Goal: Task Accomplishment & Management: Manage account settings

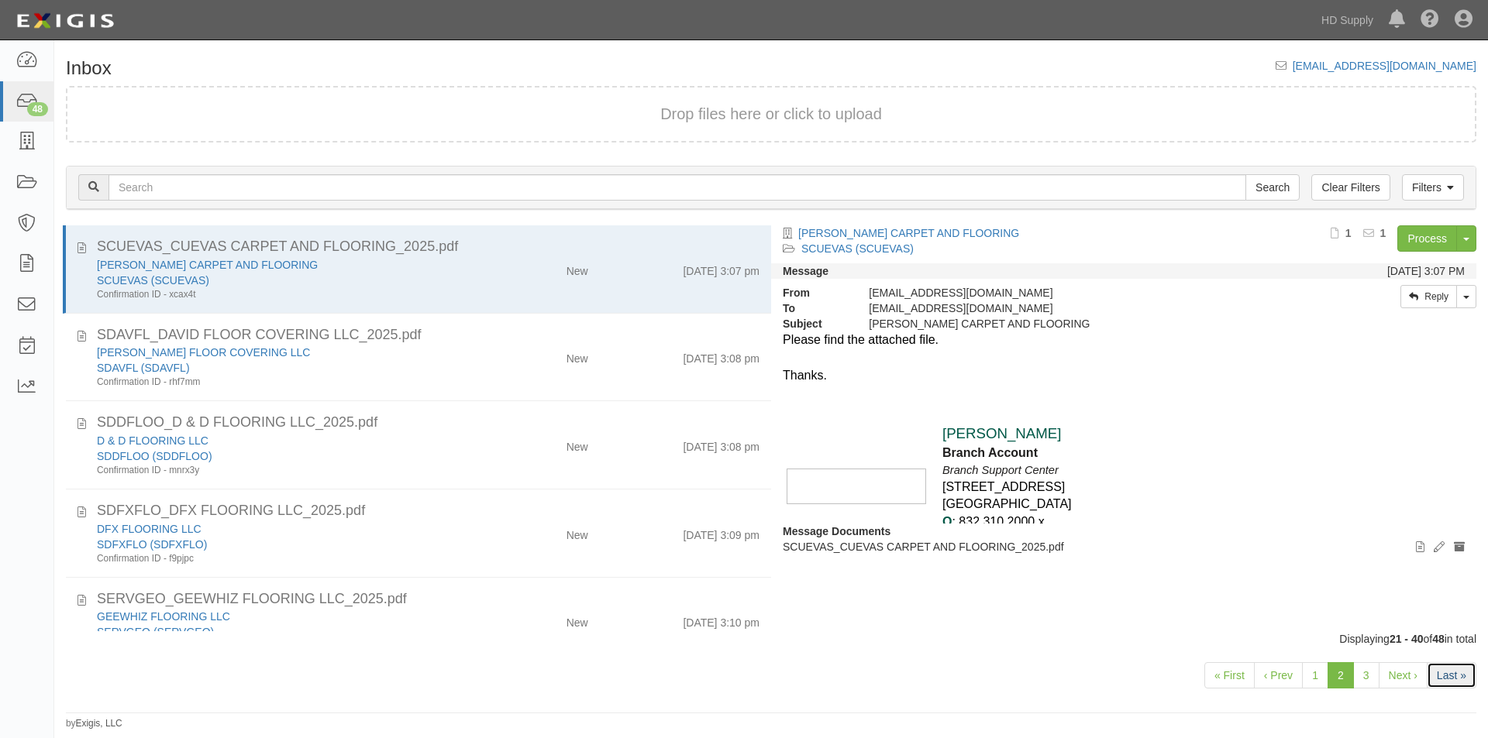
click at [1450, 683] on link "Last »" at bounding box center [1452, 676] width 50 height 26
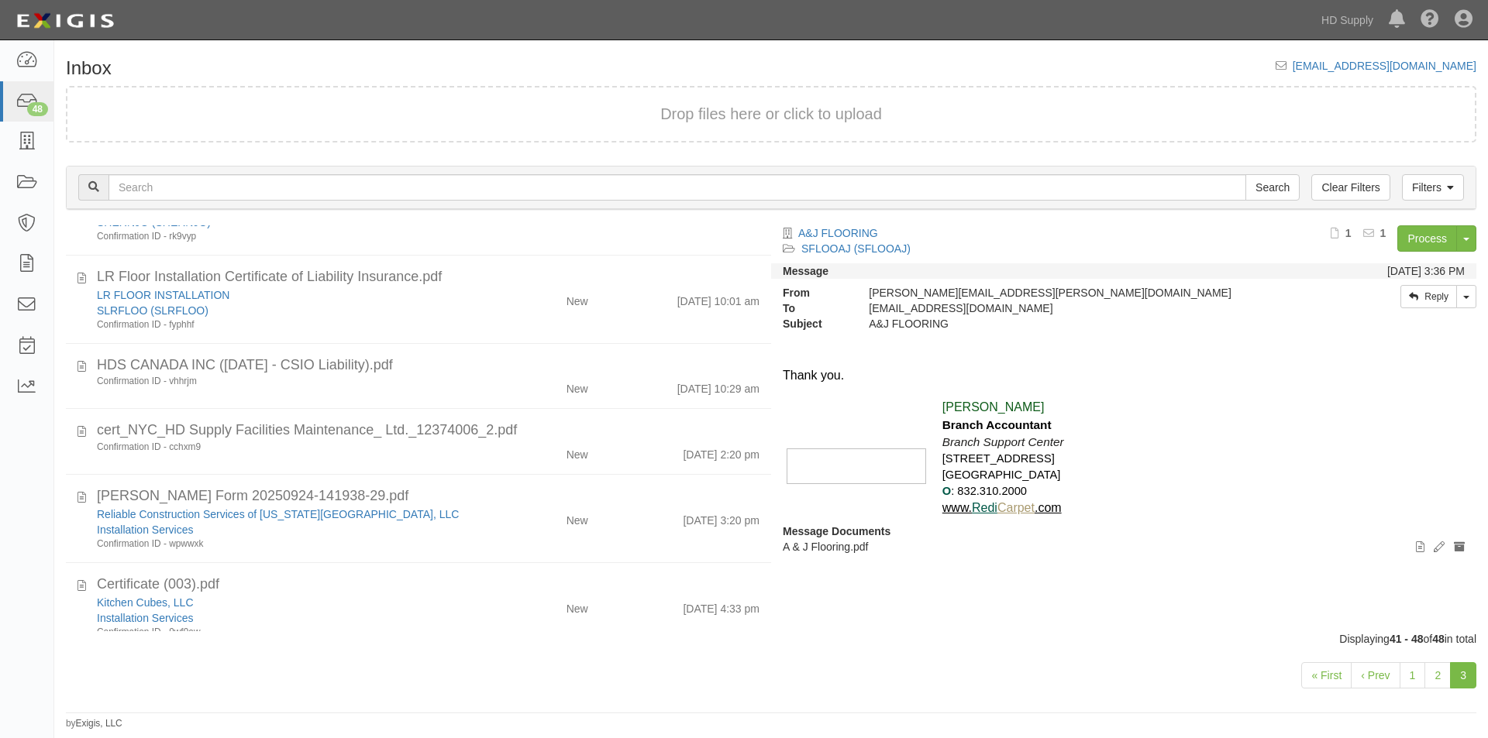
scroll to position [261, 0]
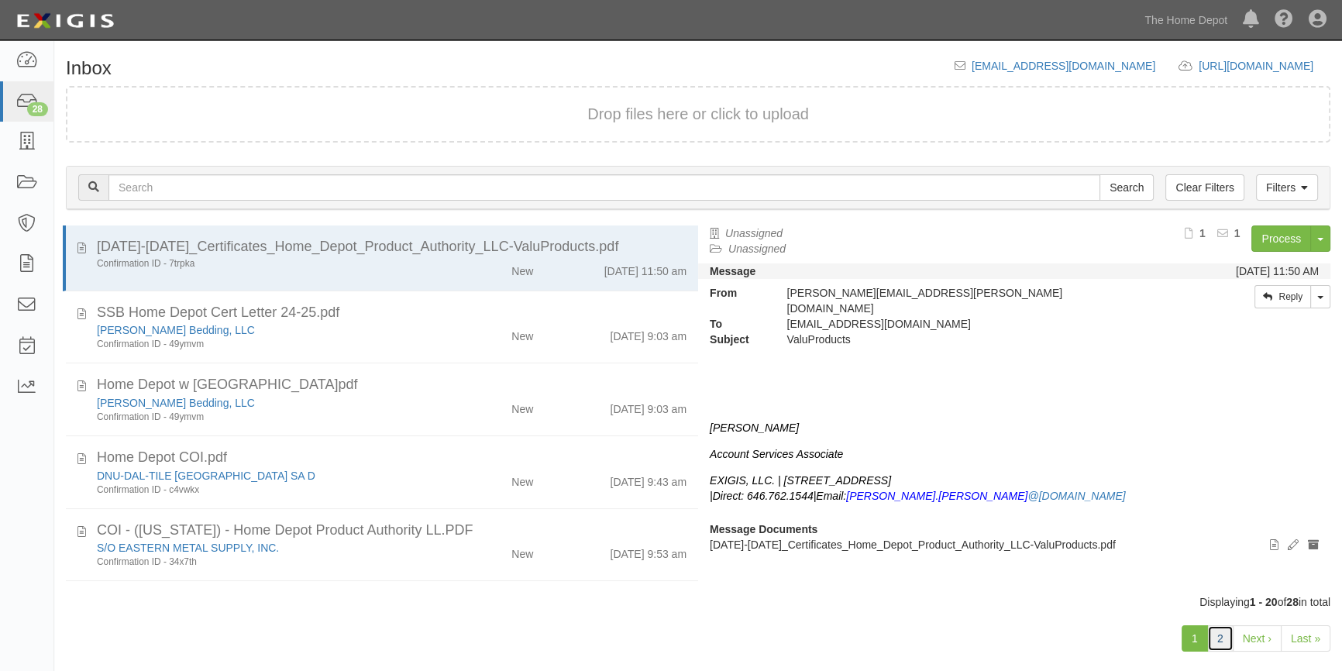
click at [1218, 642] on link "2" at bounding box center [1220, 638] width 26 height 26
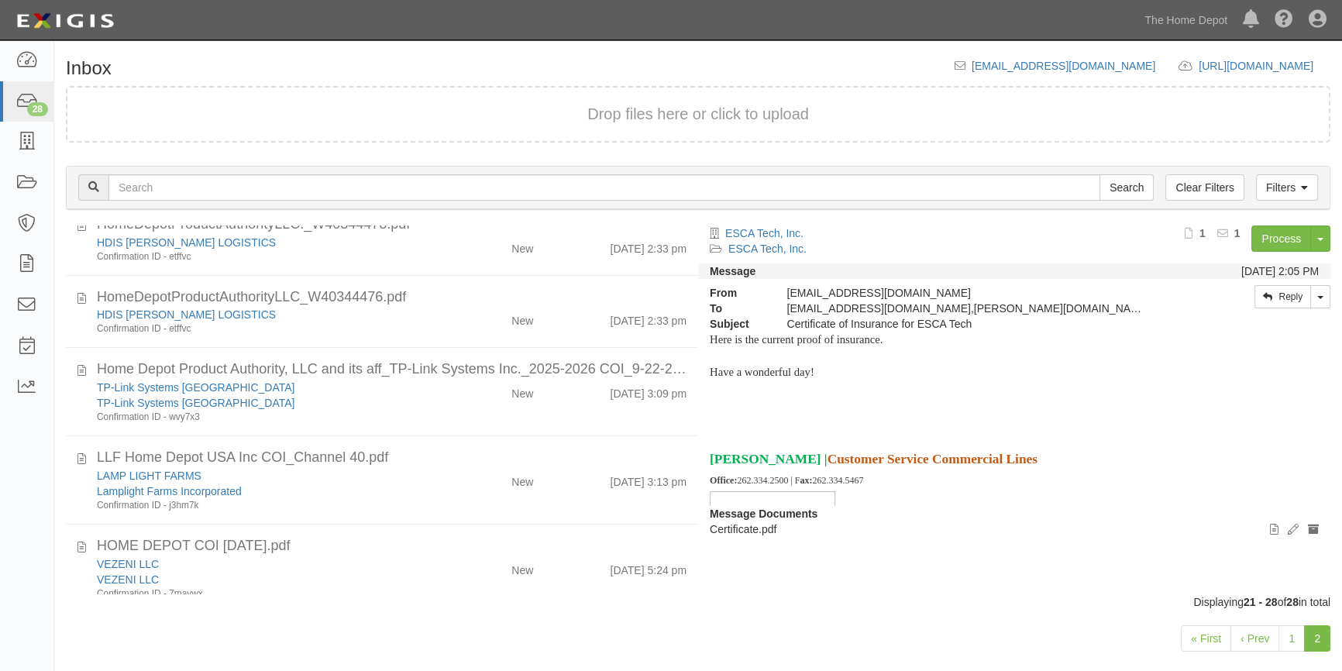
scroll to position [279, 0]
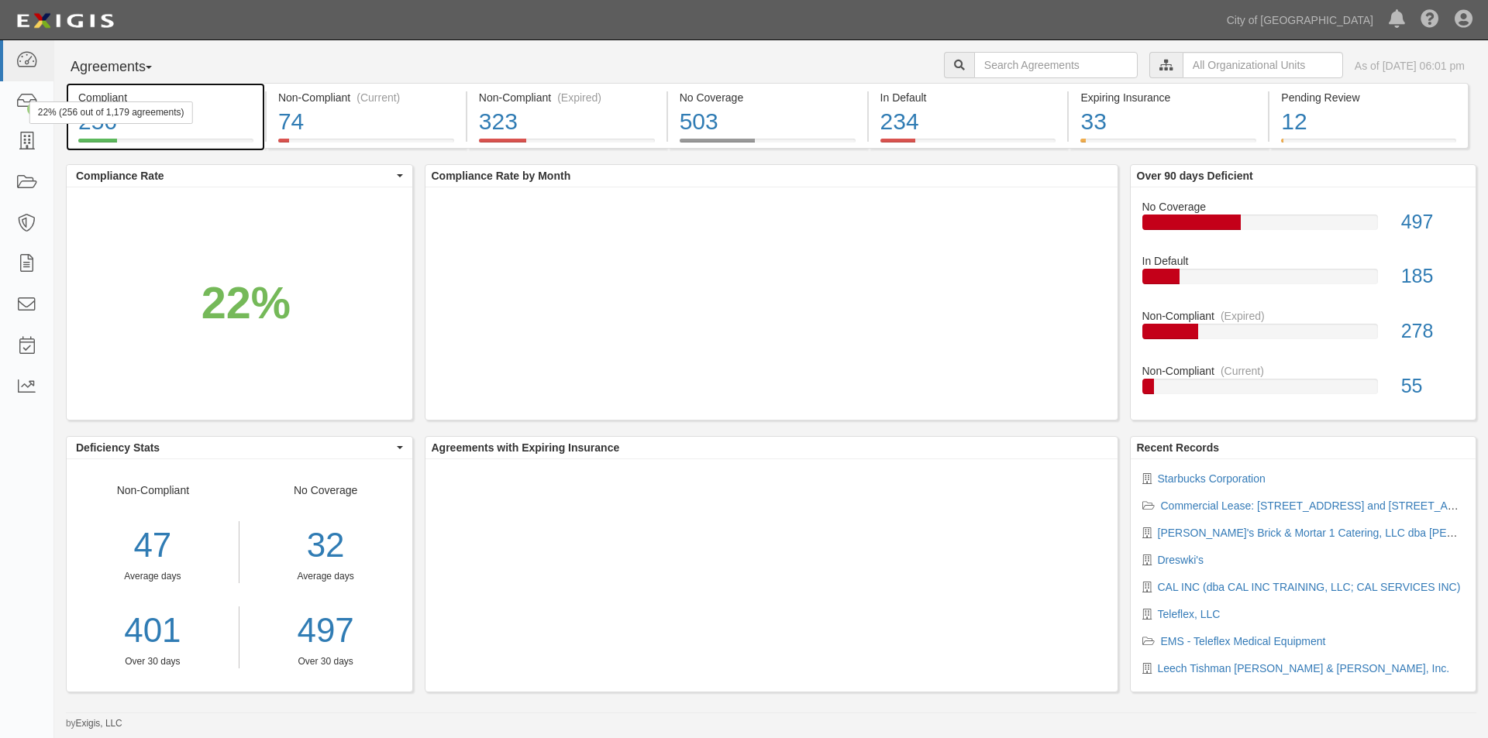
click at [34, 108] on div "22% (256 out of 1,179 agreements)" at bounding box center [111, 113] width 164 height 22
click at [30, 105] on div "22% (256 out of 1,179 agreements)" at bounding box center [111, 113] width 164 height 22
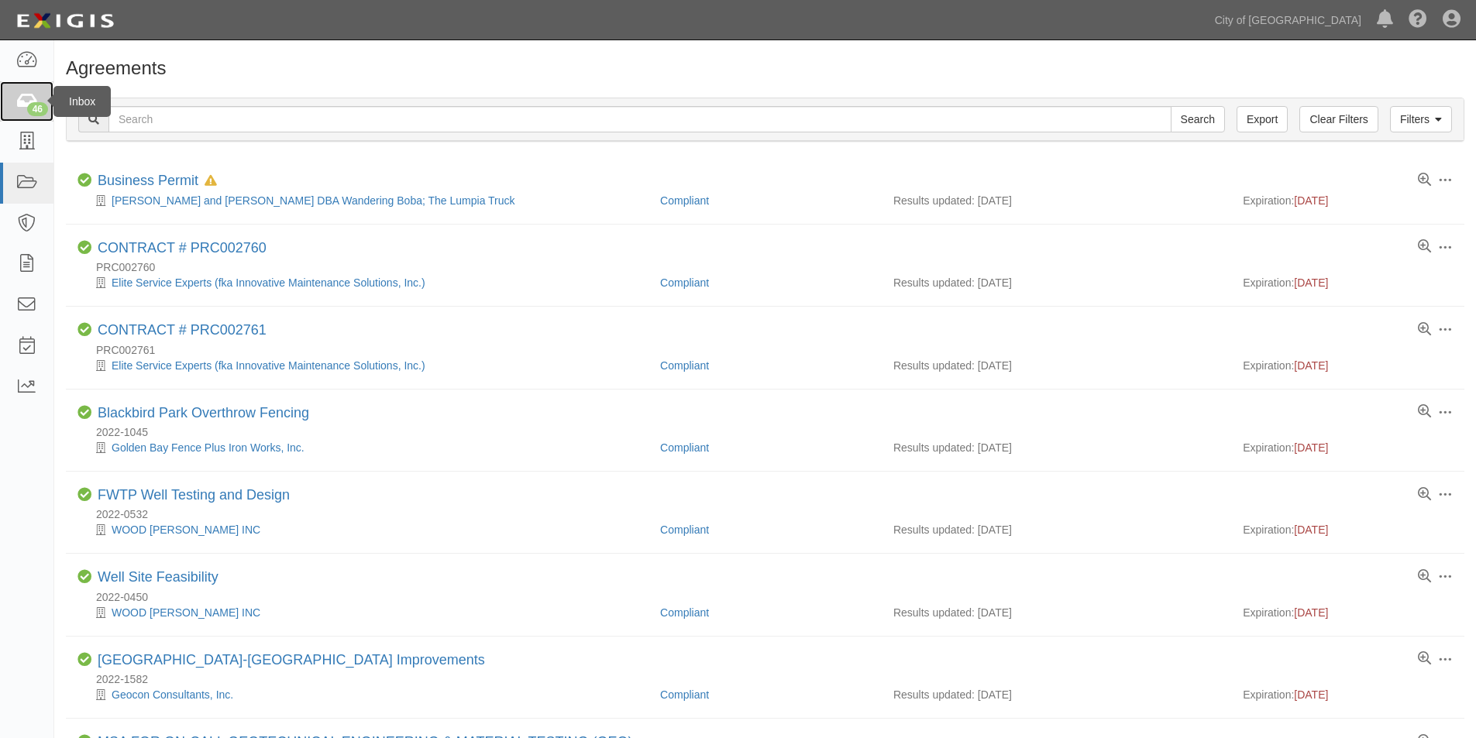
click at [16, 98] on icon at bounding box center [26, 102] width 22 height 18
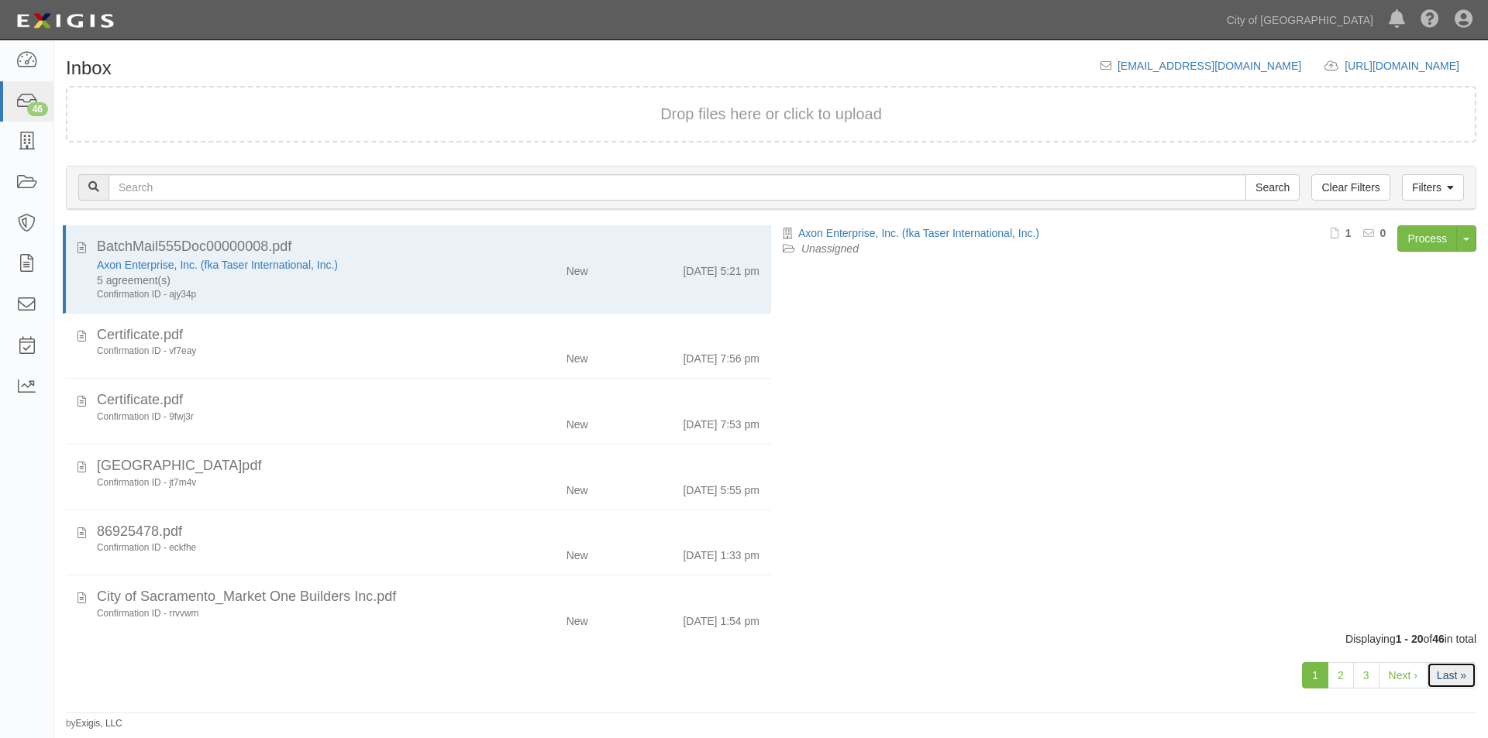
click at [1458, 688] on link "Last »" at bounding box center [1452, 676] width 50 height 26
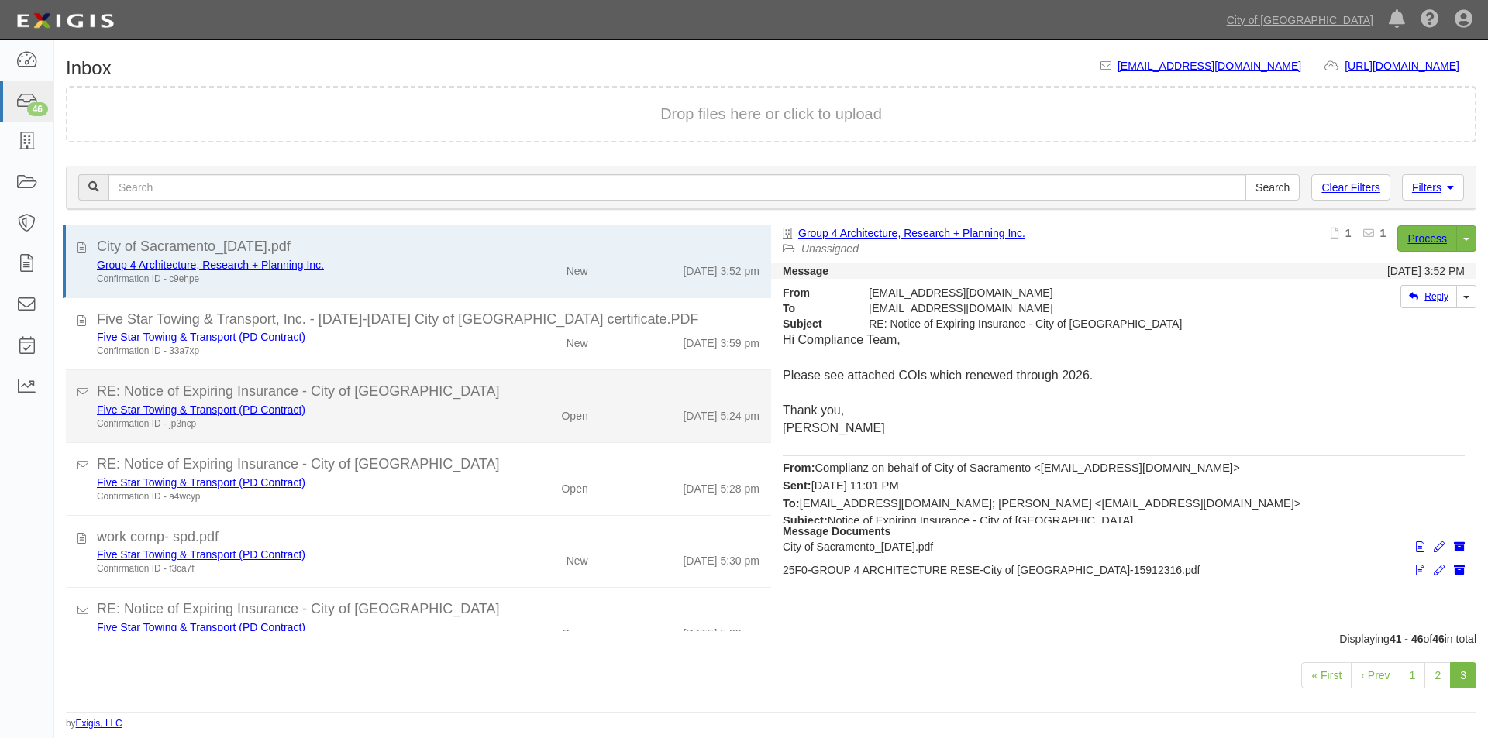
click at [428, 425] on div "Confirmation ID - jp3ncp" at bounding box center [285, 424] width 377 height 13
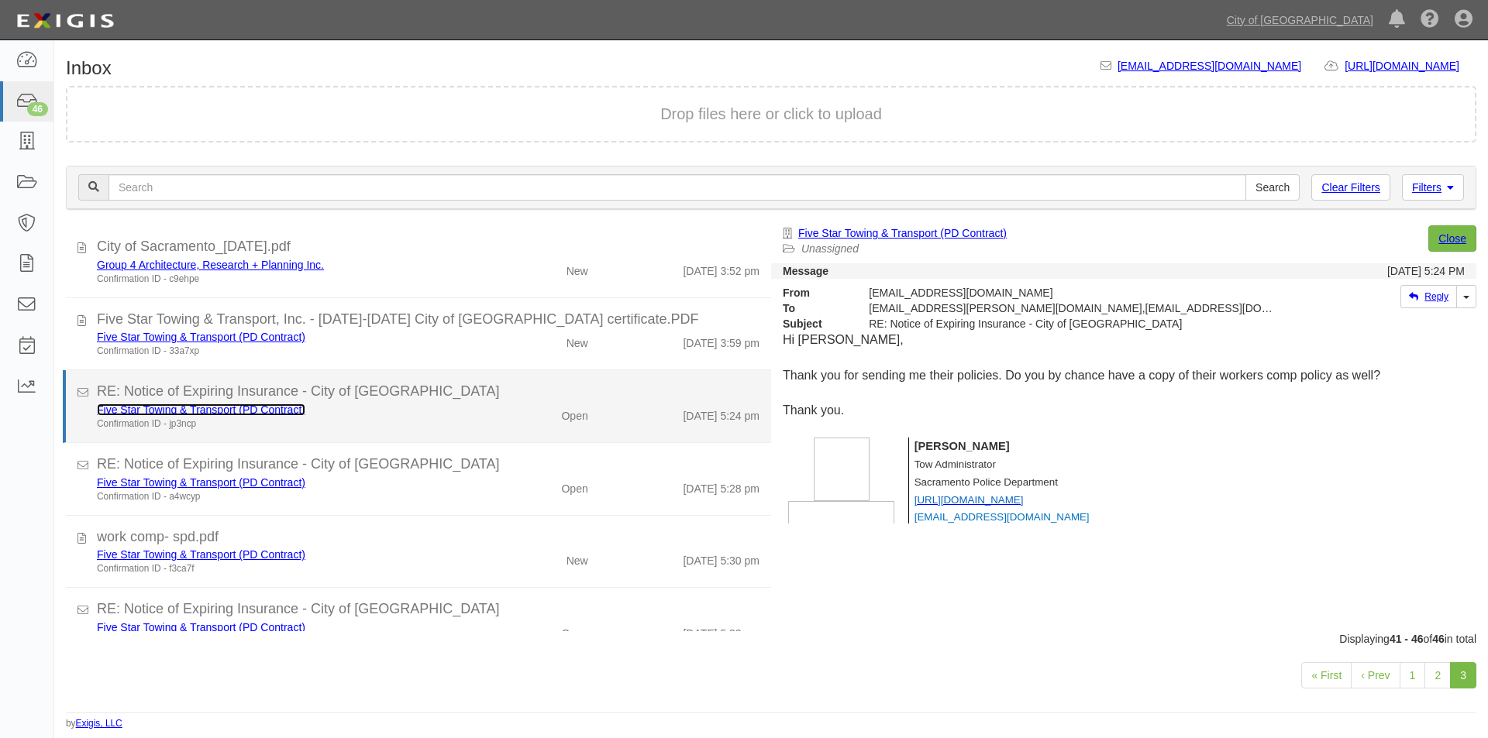
click at [214, 410] on link "Five Star Towing & Transport (PD Contract)" at bounding box center [201, 410] width 208 height 12
click at [451, 410] on div "Five Star Towing & Transport (PD Contract)" at bounding box center [285, 409] width 377 height 15
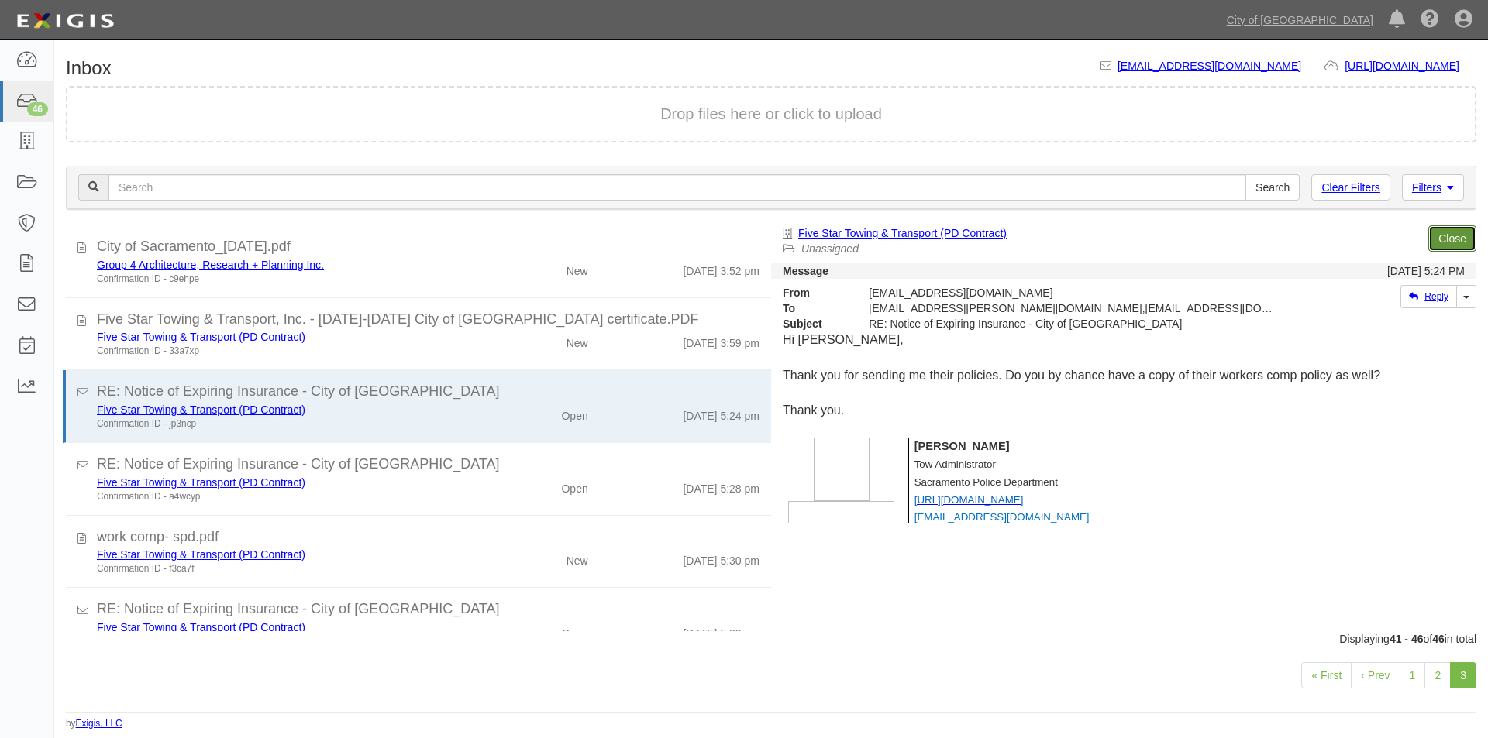
click at [1437, 243] on link "Close" at bounding box center [1452, 238] width 48 height 26
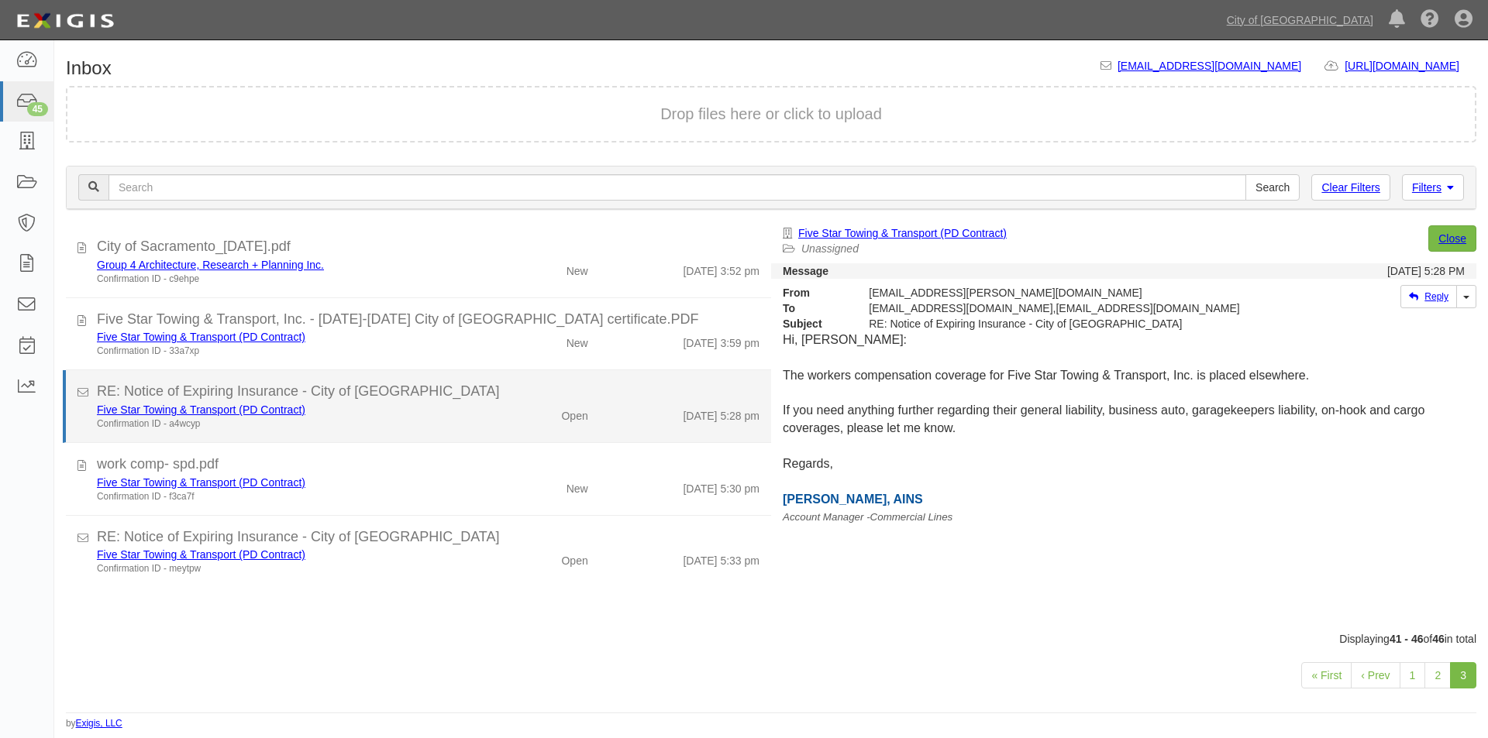
click at [395, 415] on div "Five Star Towing & Transport (PD Contract)" at bounding box center [285, 409] width 377 height 15
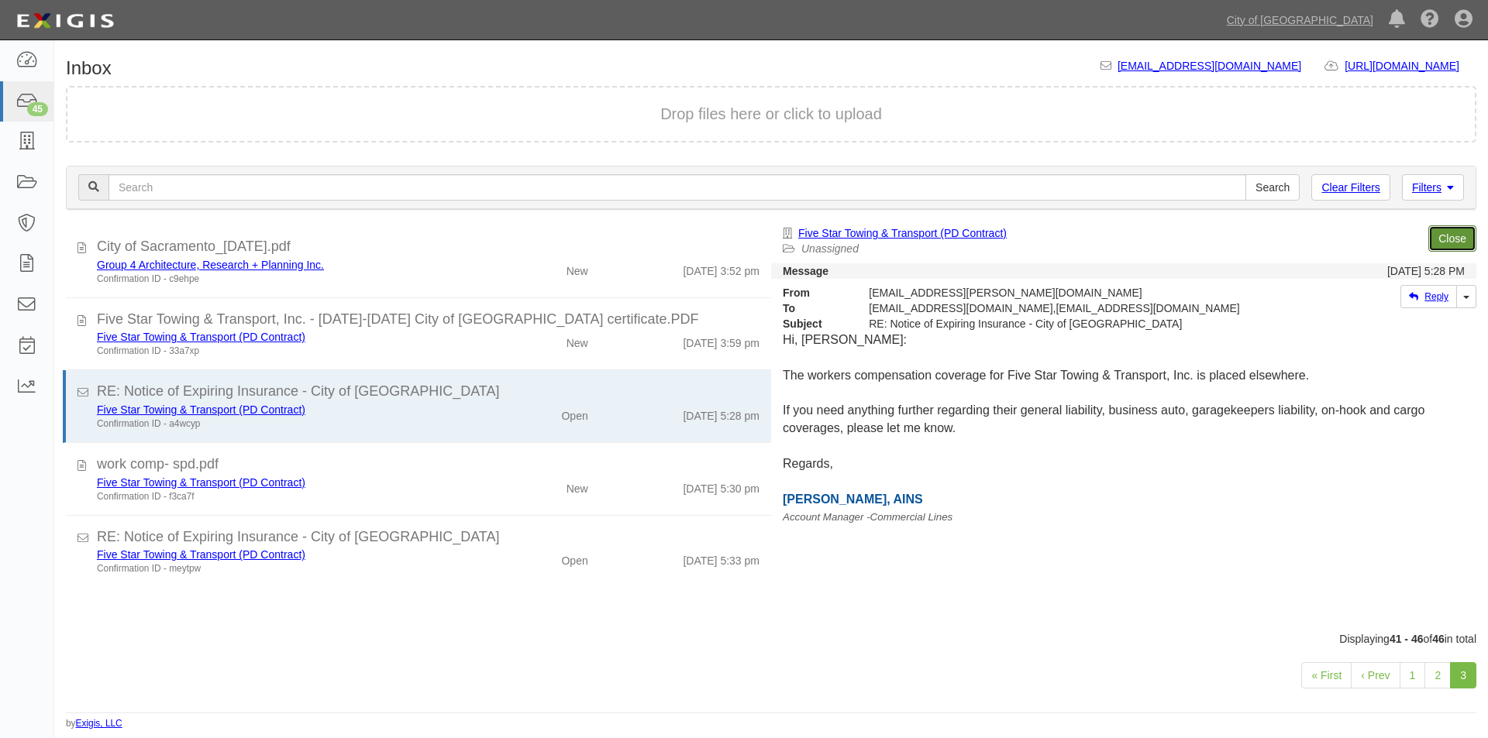
click at [1444, 234] on link "Close" at bounding box center [1452, 238] width 48 height 26
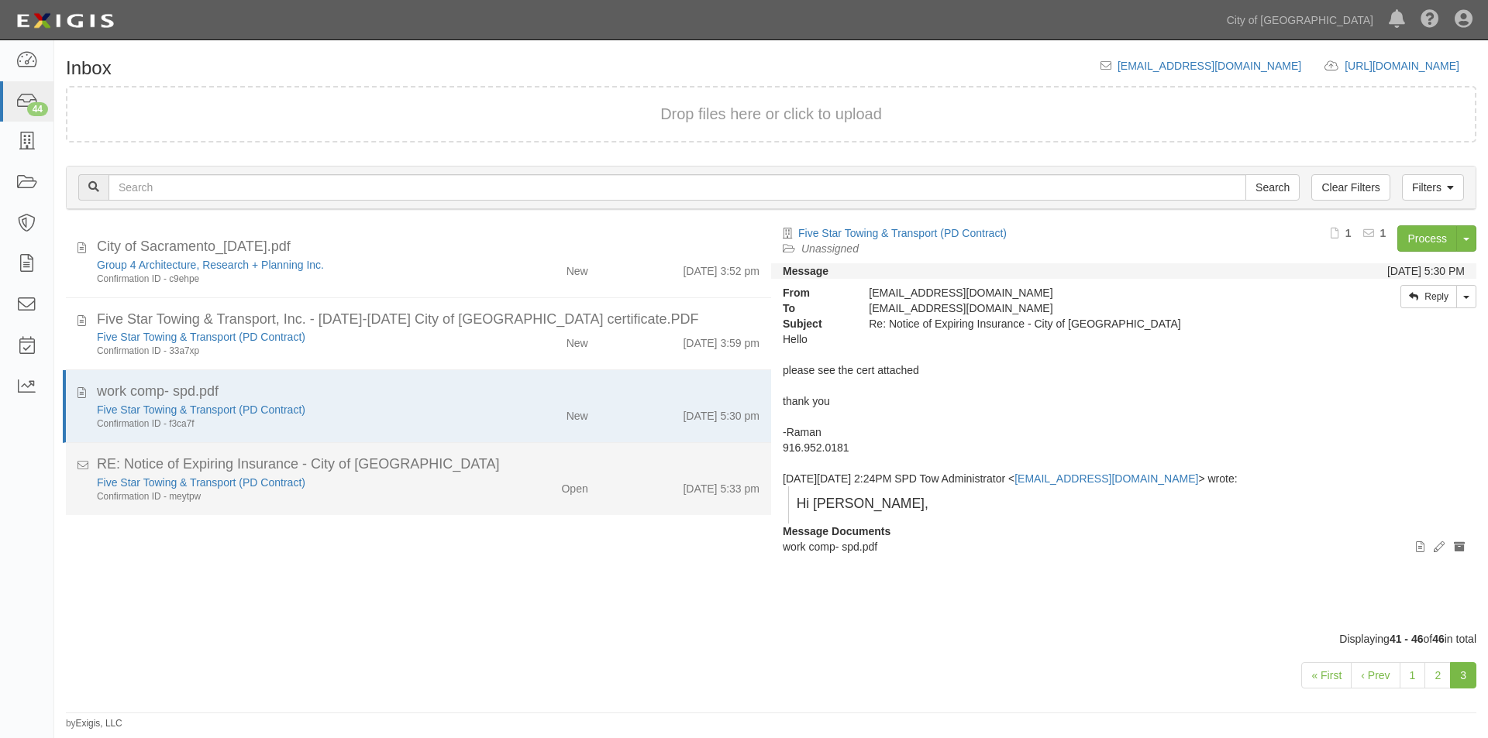
click at [471, 497] on div "Five Star Towing & Transport (PD Contract) Confirmation ID - meytpw" at bounding box center [285, 489] width 400 height 29
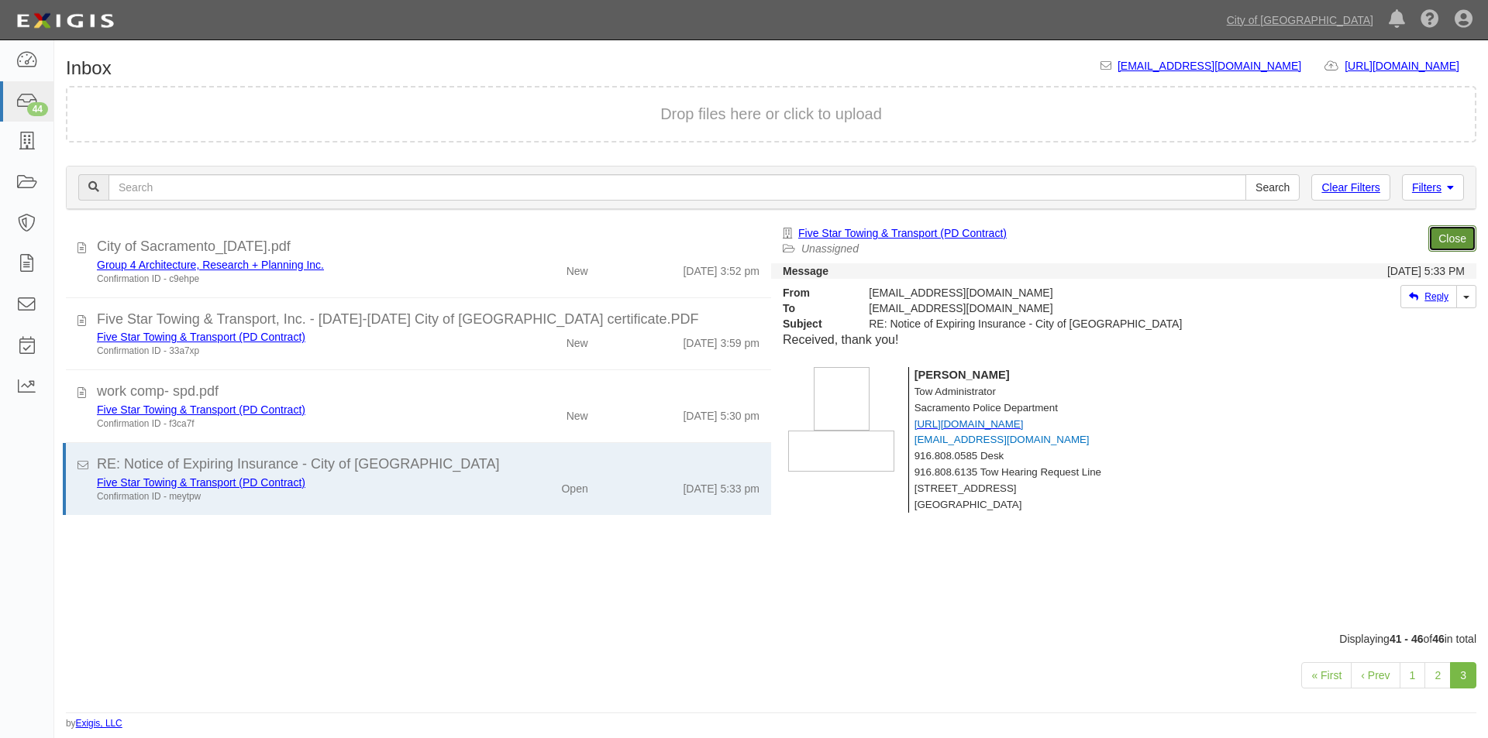
click at [1434, 240] on link "Close" at bounding box center [1452, 238] width 48 height 26
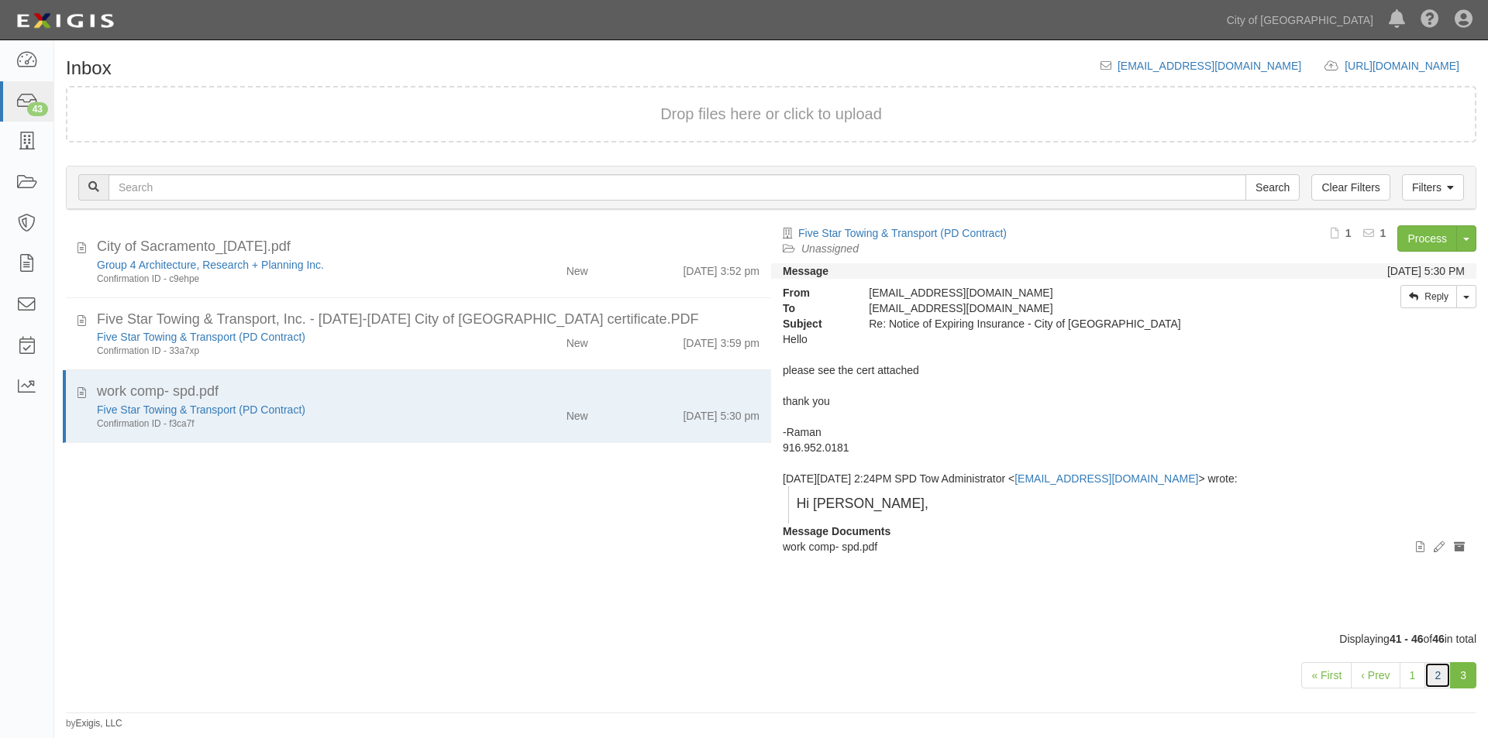
click at [1432, 675] on link "2" at bounding box center [1437, 676] width 26 height 26
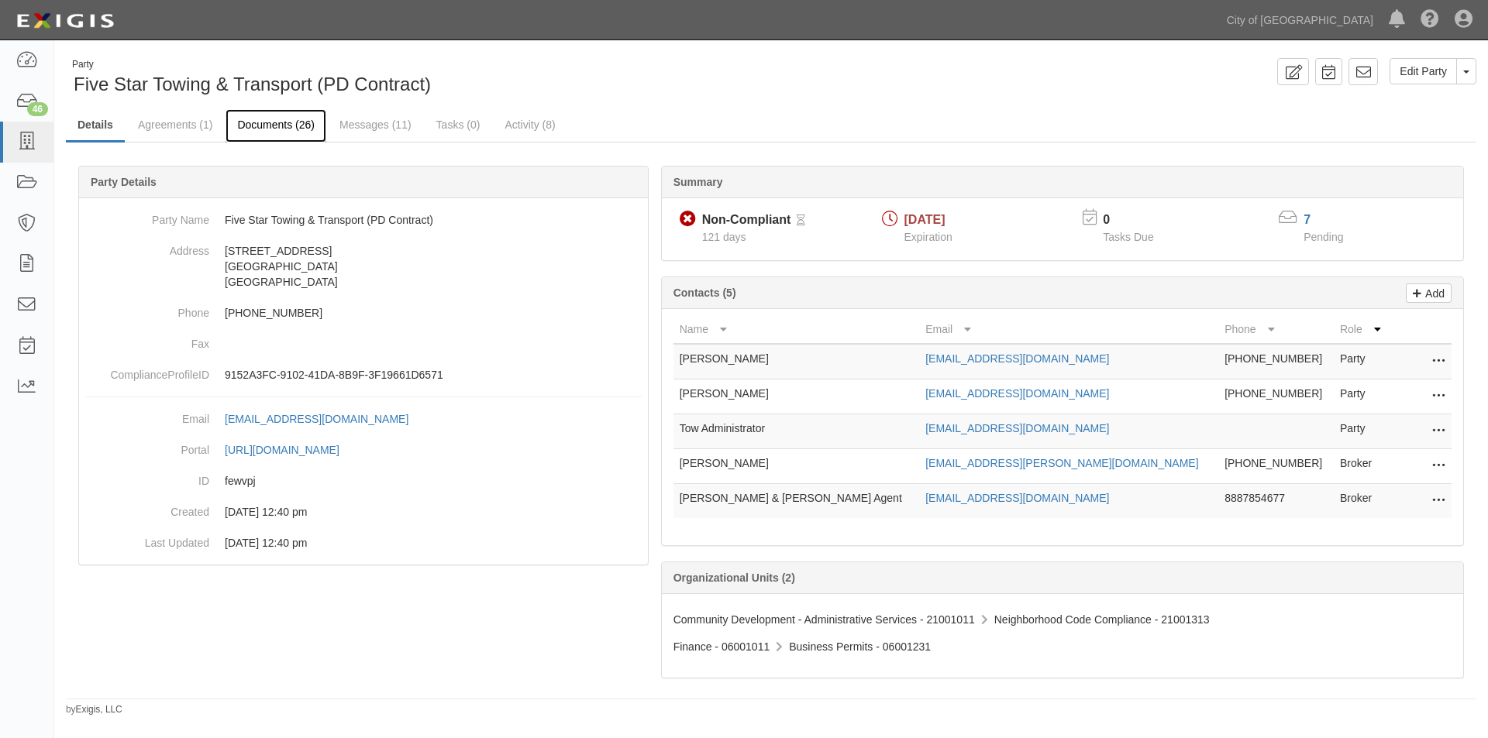
click at [308, 129] on link "Documents (26)" at bounding box center [275, 125] width 101 height 33
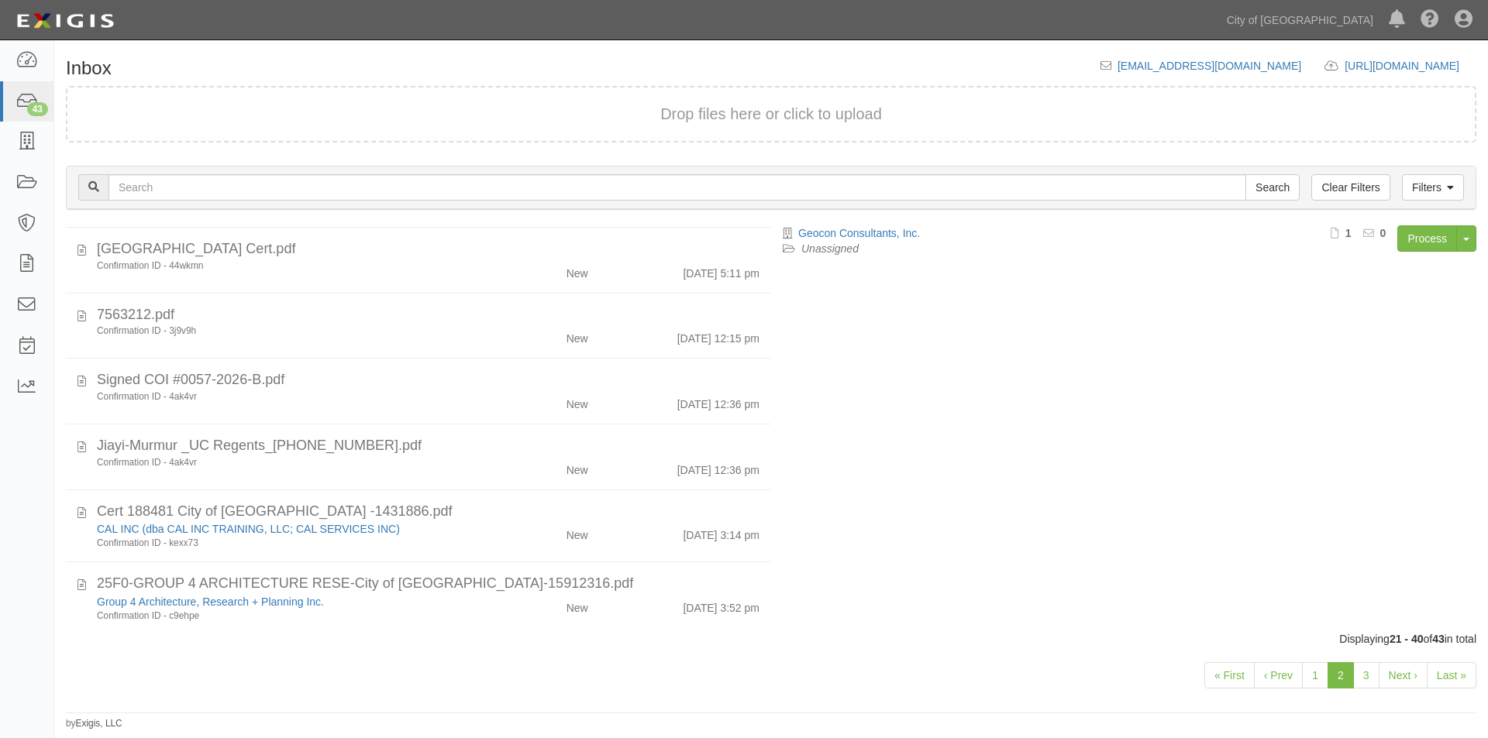
scroll to position [944, 0]
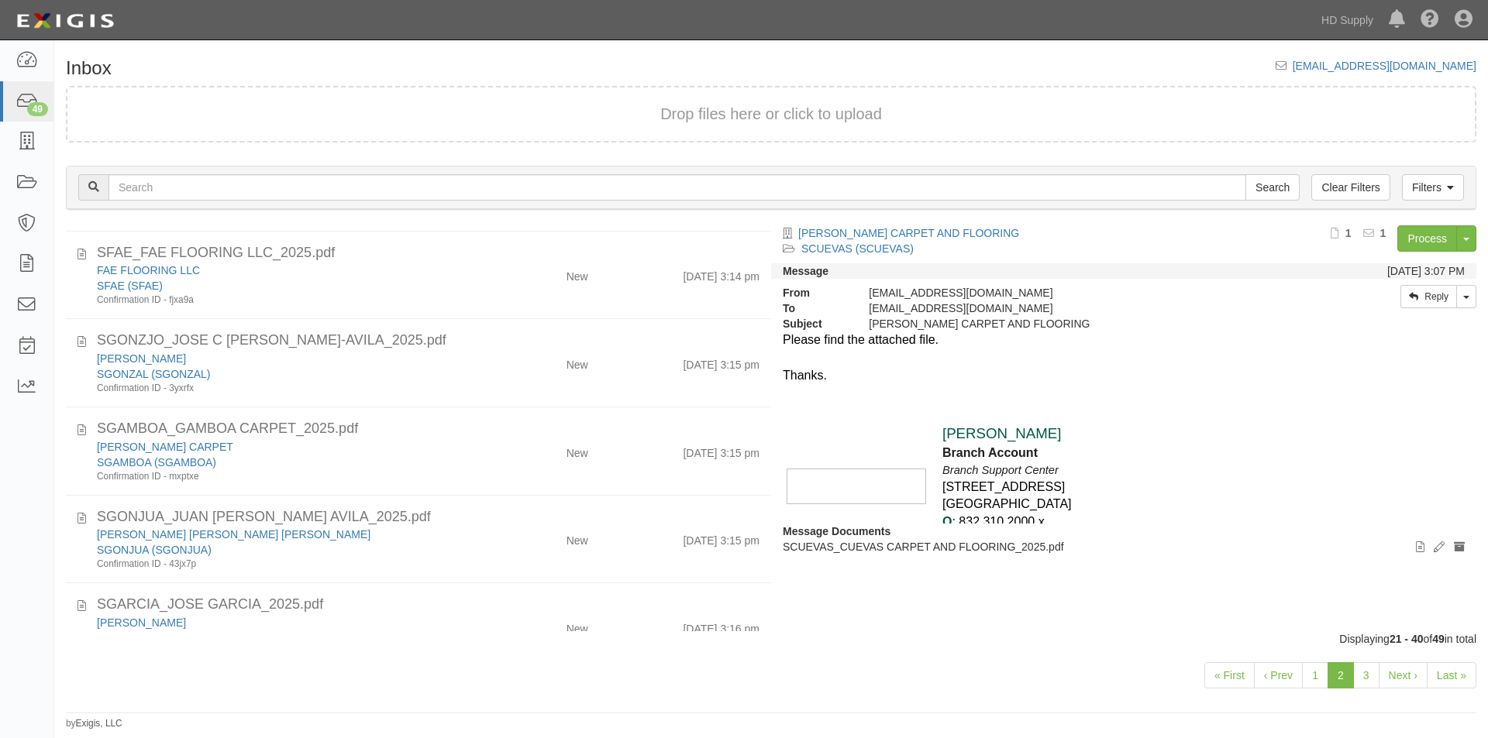
scroll to position [1363, 0]
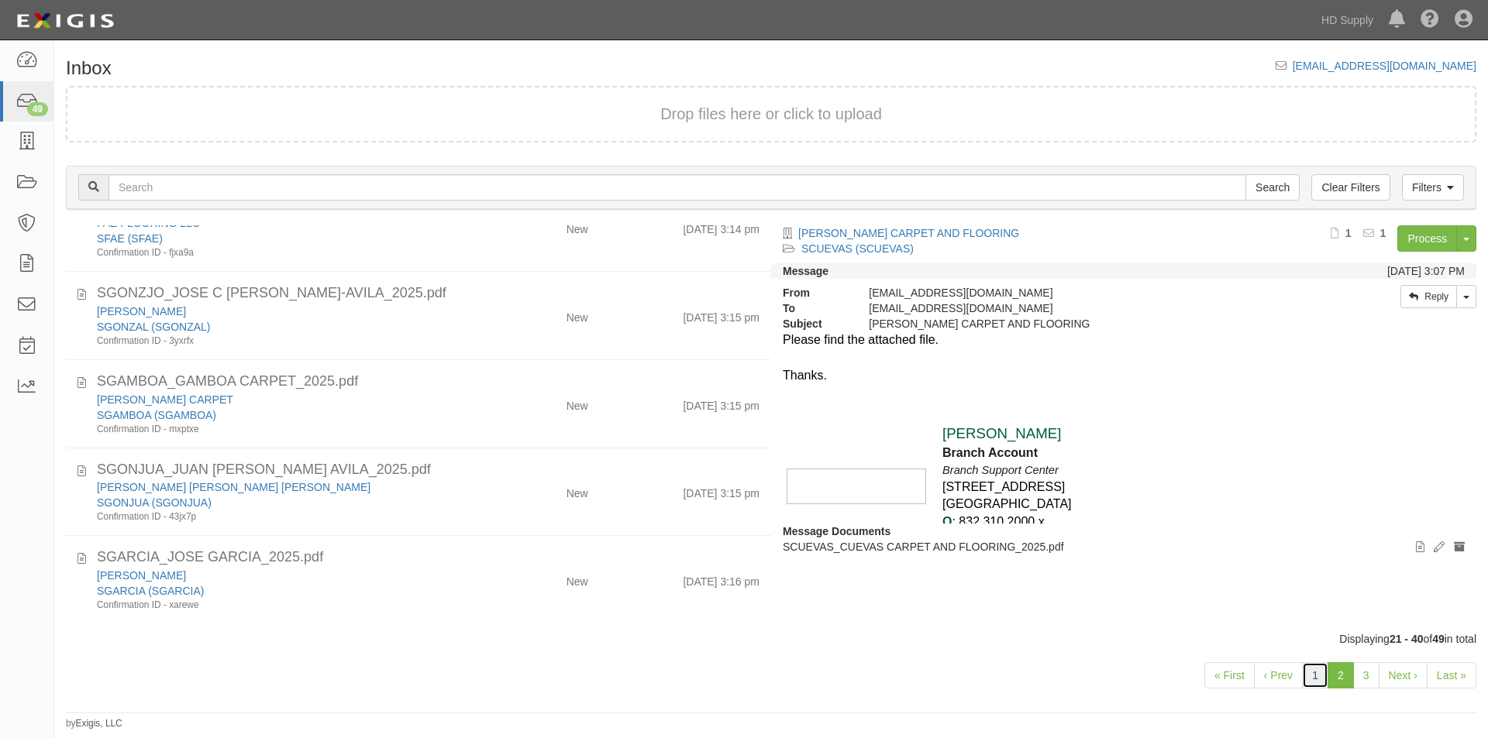
click at [1318, 682] on link "1" at bounding box center [1315, 676] width 26 height 26
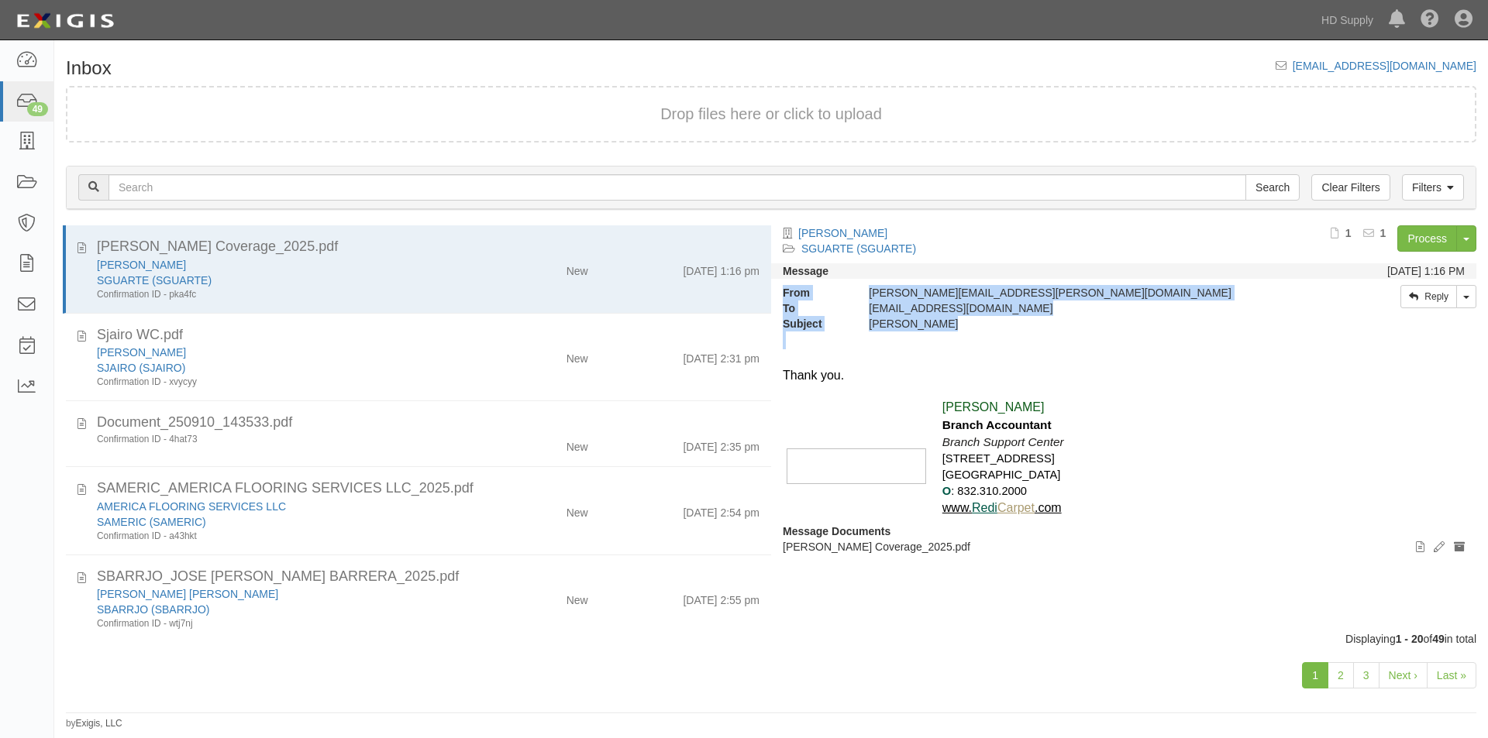
drag, startPoint x: 771, startPoint y: 294, endPoint x: 772, endPoint y: 361, distance: 67.4
click at [772, 332] on div "From [PERSON_NAME][EMAIL_ADDRESS][PERSON_NAME][DOMAIN_NAME] To [EMAIL_ADDRESS][…" at bounding box center [1123, 278] width 705 height 106
click at [1183, 361] on div at bounding box center [1124, 358] width 682 height 18
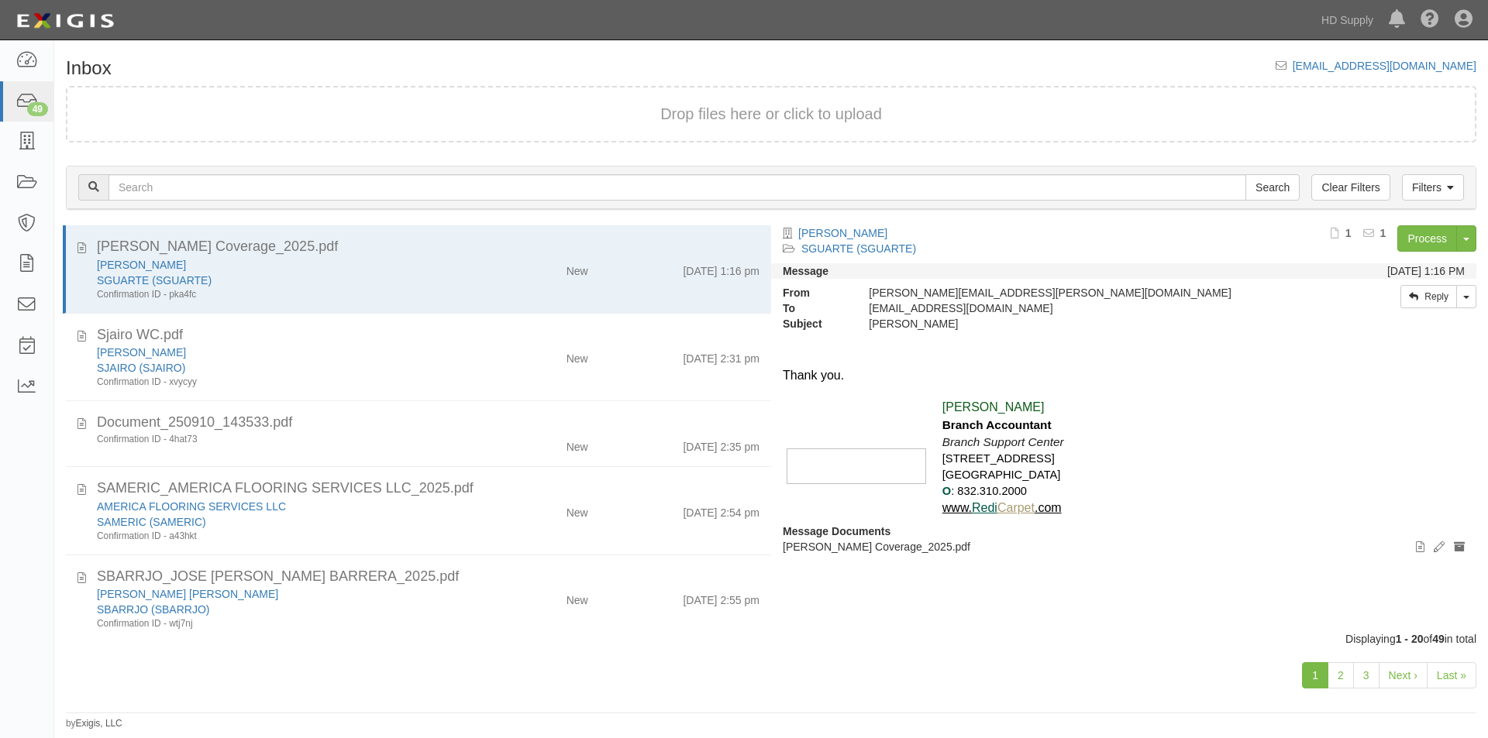
click at [1454, 407] on div "Thank you. Emma Lau Branch Accountant Branch Support Center 10101 Fountaingate …" at bounding box center [1123, 428] width 705 height 192
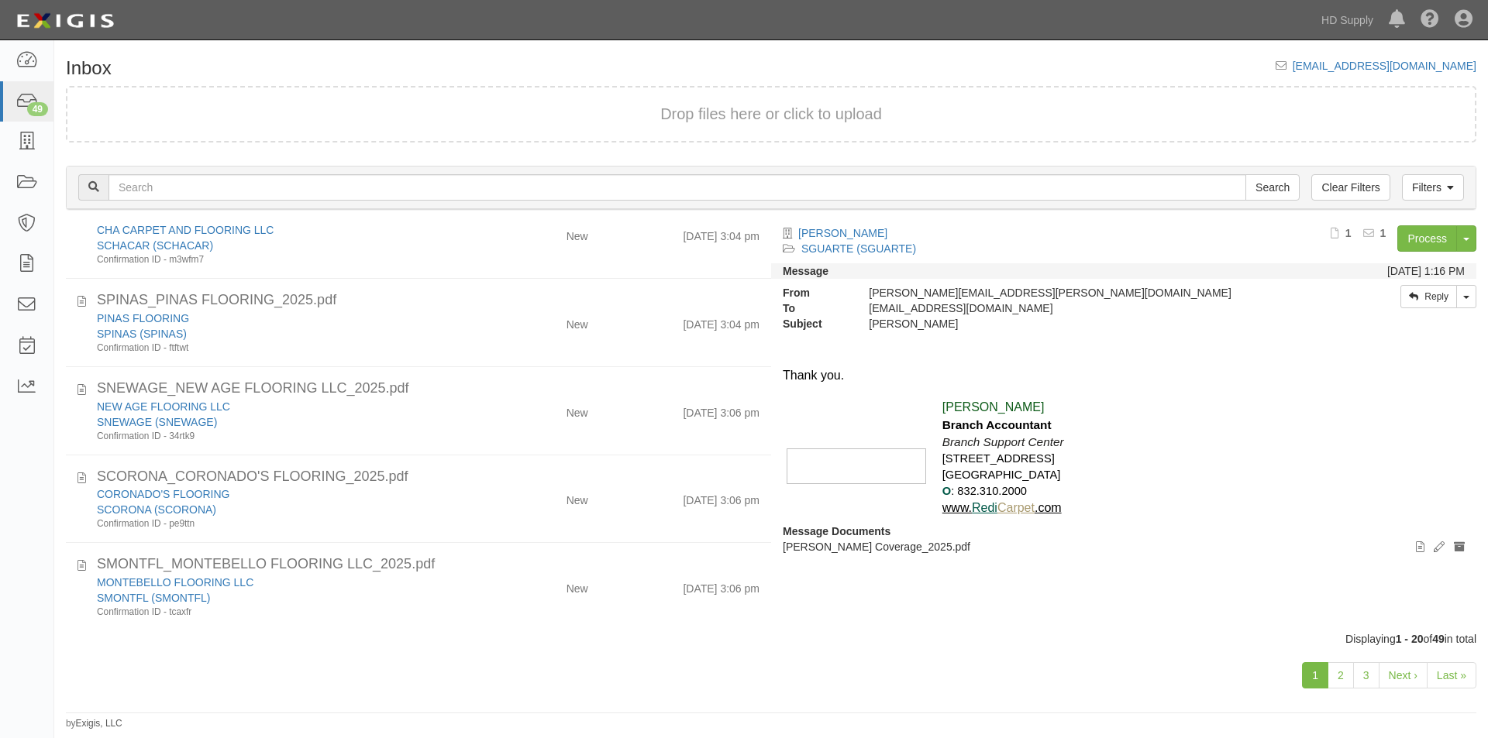
scroll to position [1341, 0]
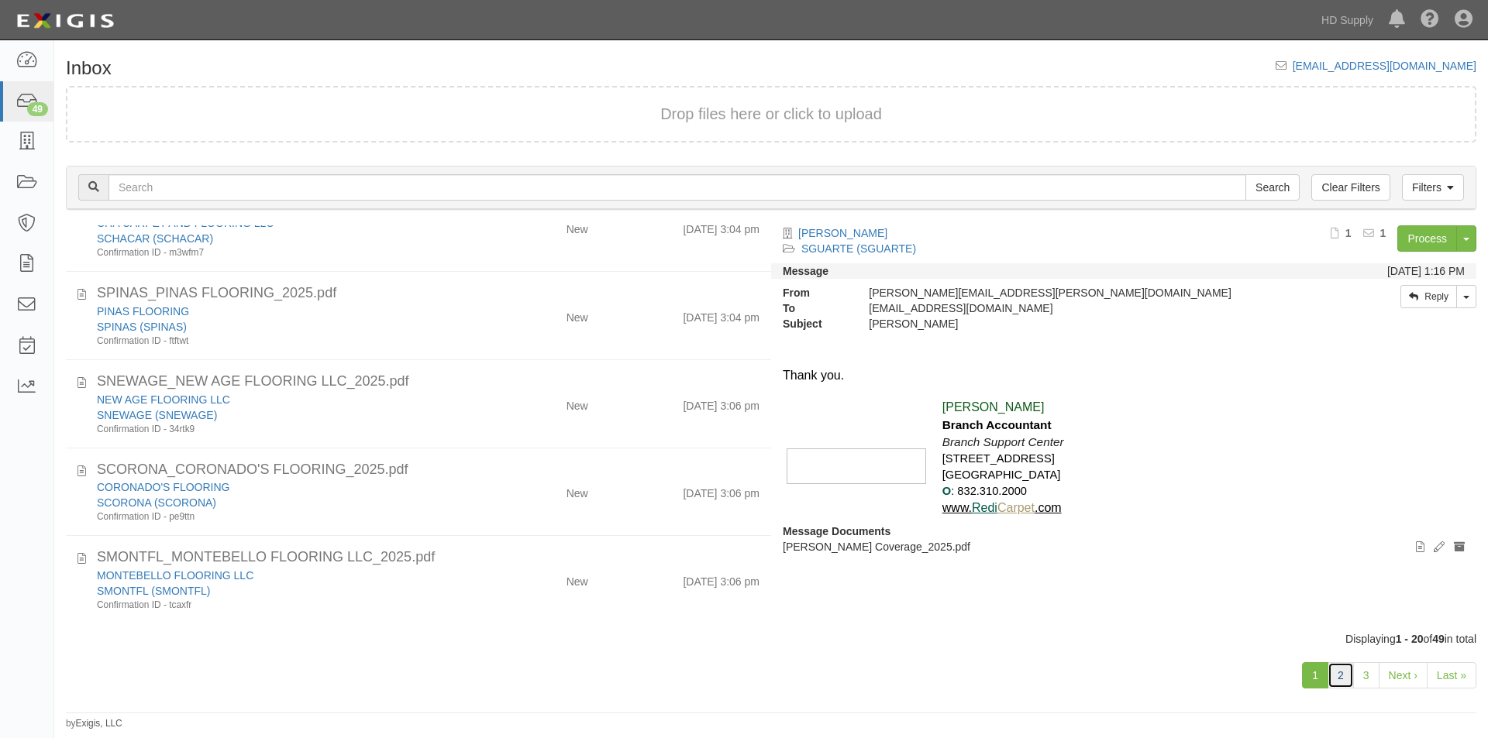
click at [1345, 680] on link "2" at bounding box center [1340, 676] width 26 height 26
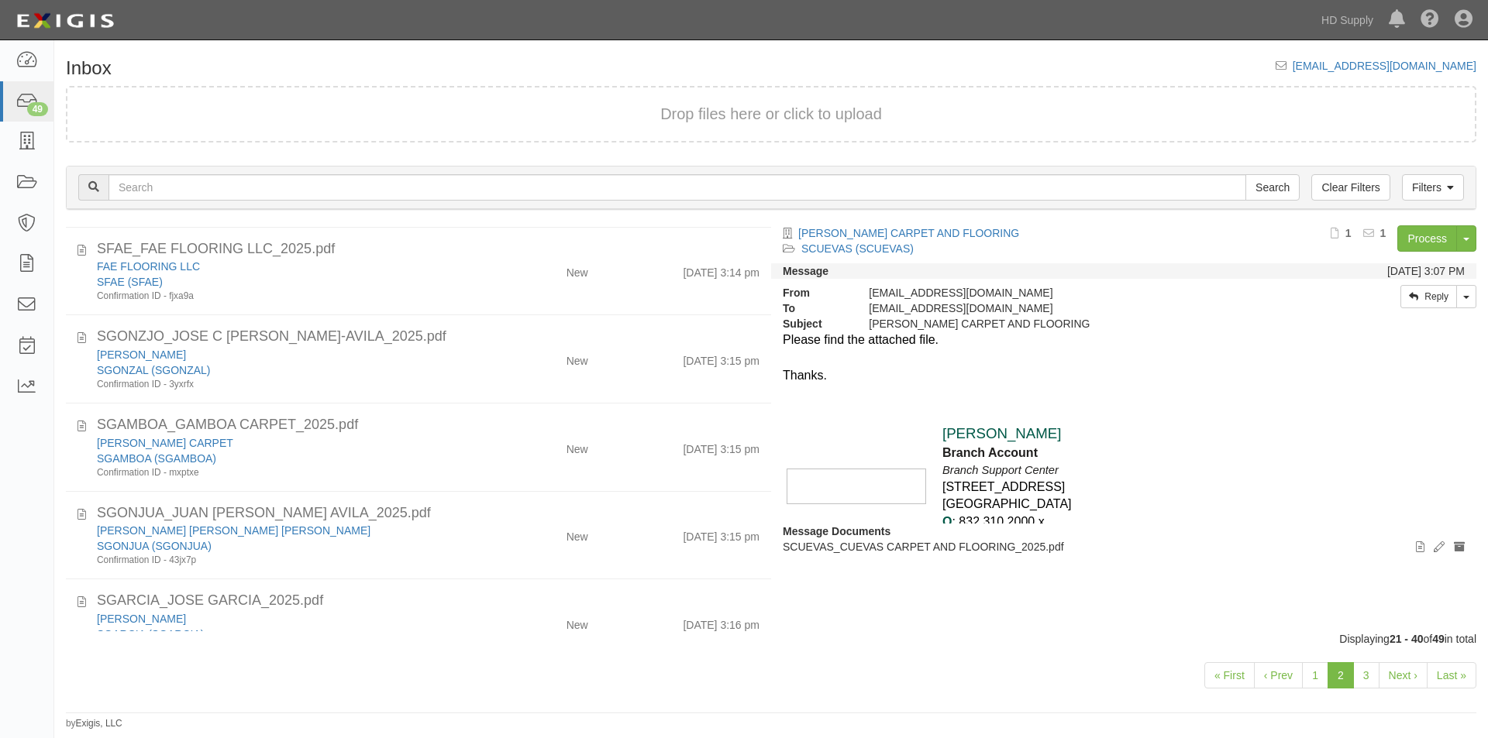
scroll to position [1363, 0]
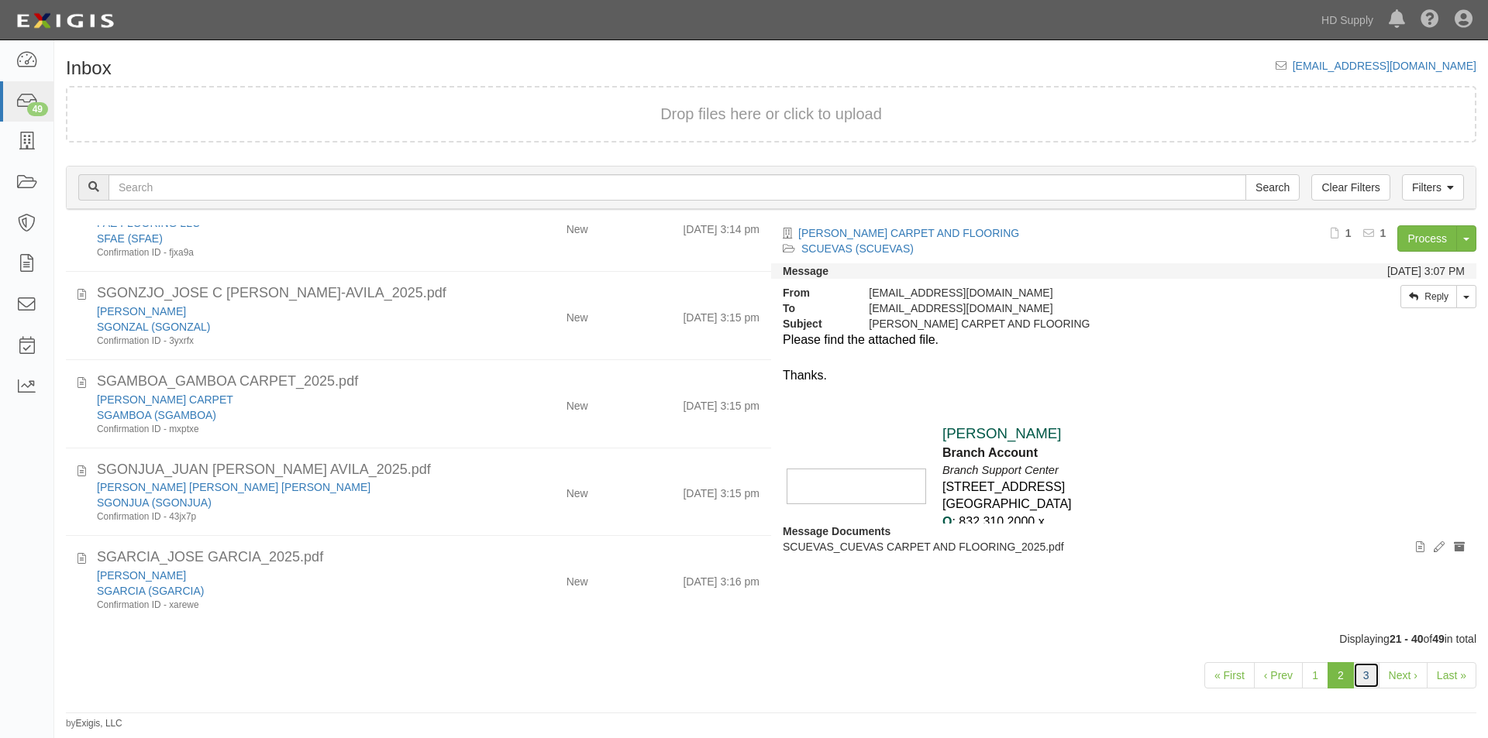
click at [1366, 674] on link "3" at bounding box center [1366, 676] width 26 height 26
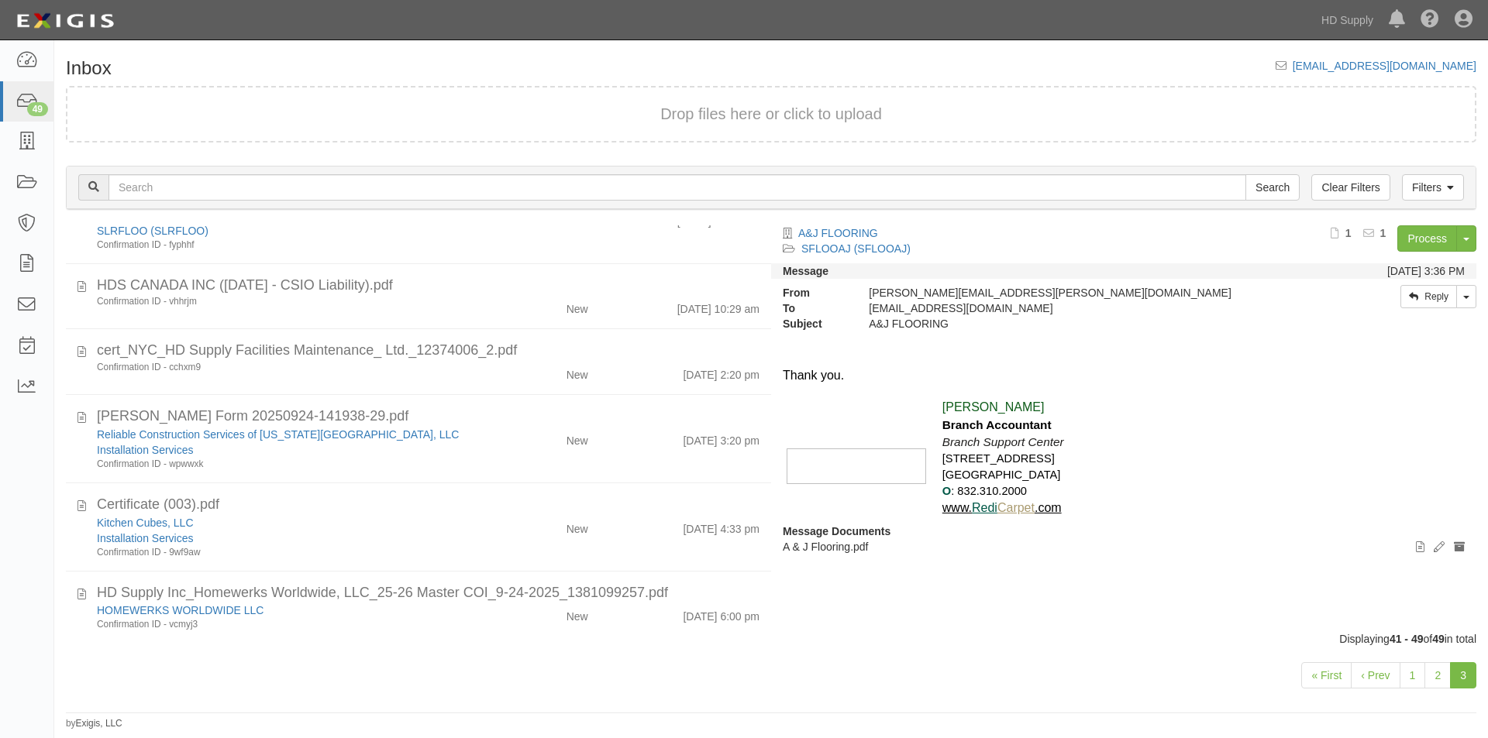
scroll to position [333, 0]
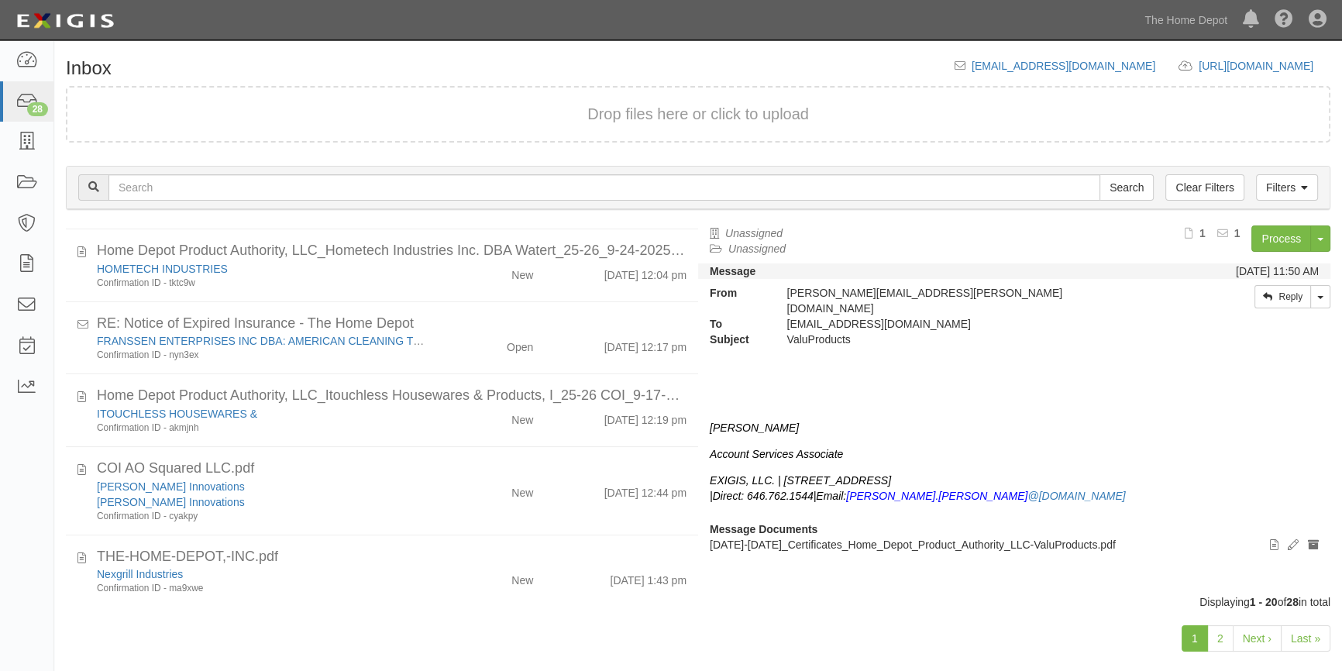
scroll to position [1080, 0]
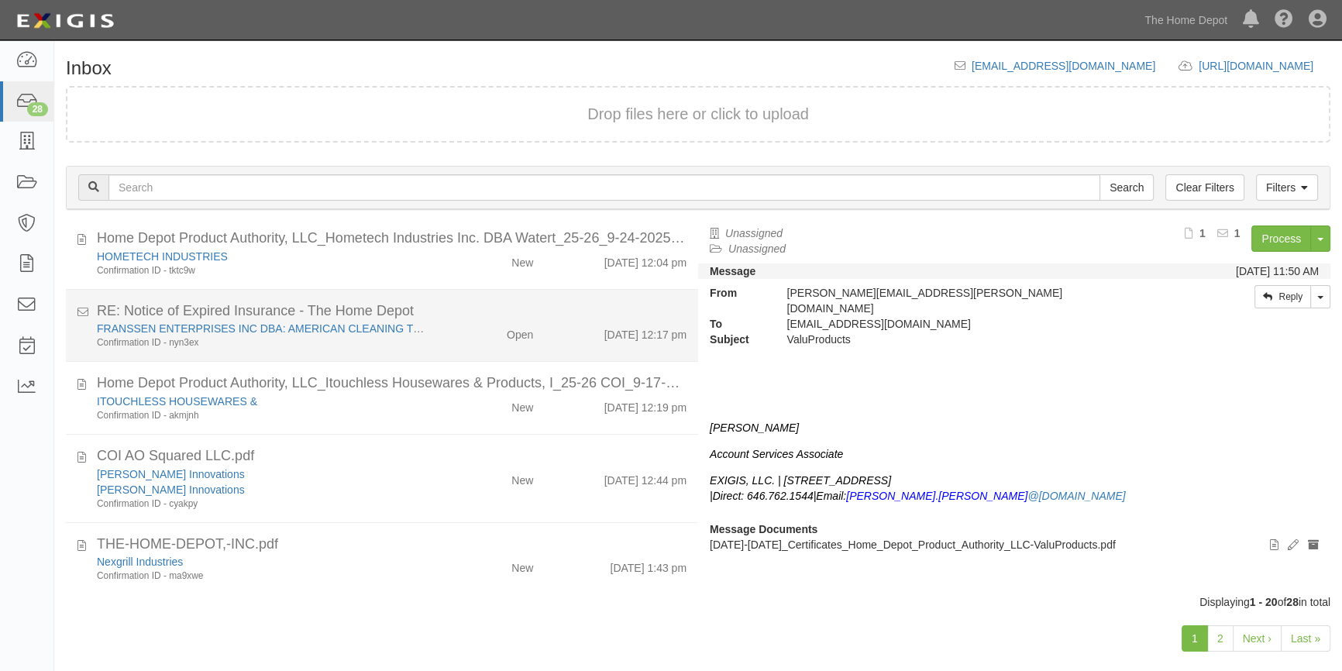
click at [496, 343] on div "[PERSON_NAME] ENTERPRISES INC DBA: AMERICAN CLEANING TECHNOLOGIES Confirmation …" at bounding box center [391, 335] width 613 height 29
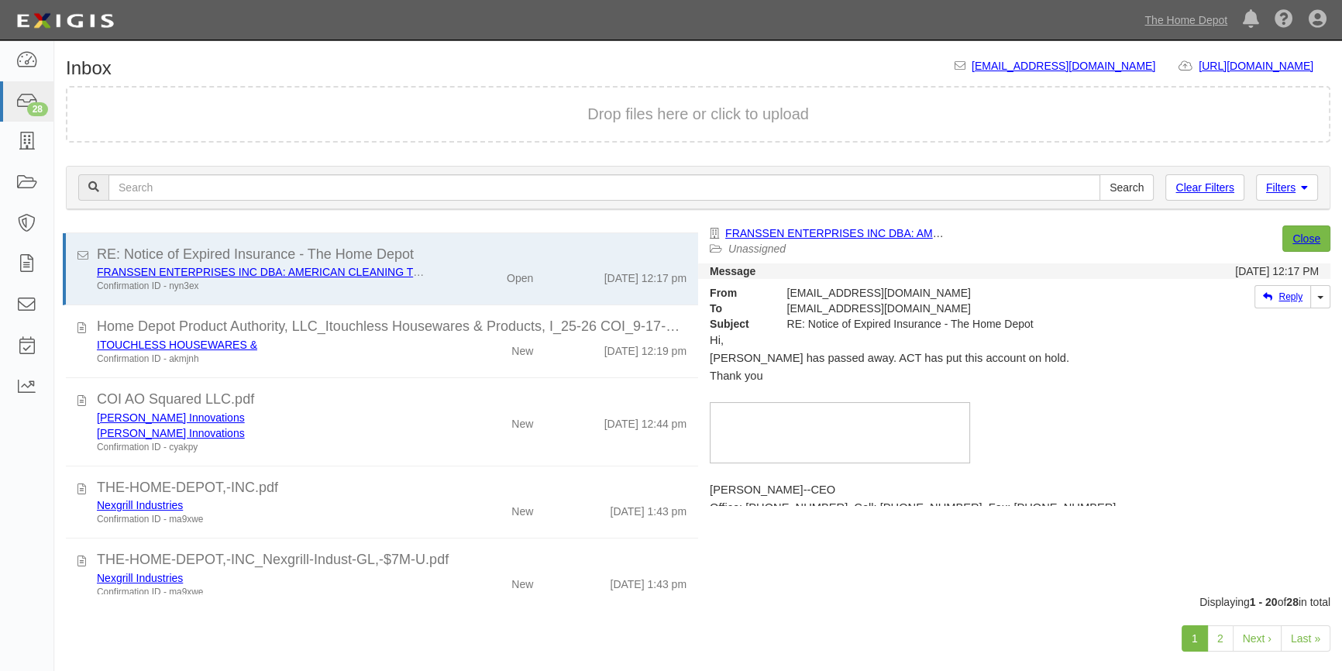
scroll to position [1151, 0]
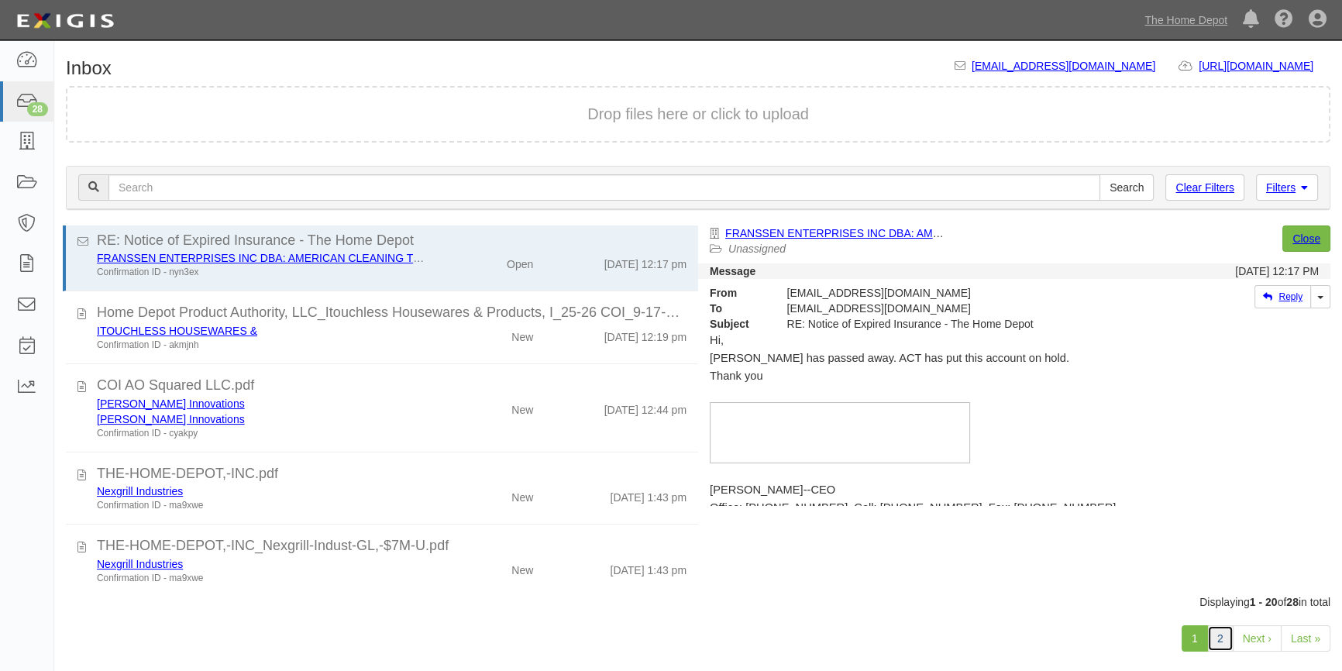
click at [1220, 637] on link "2" at bounding box center [1220, 638] width 26 height 26
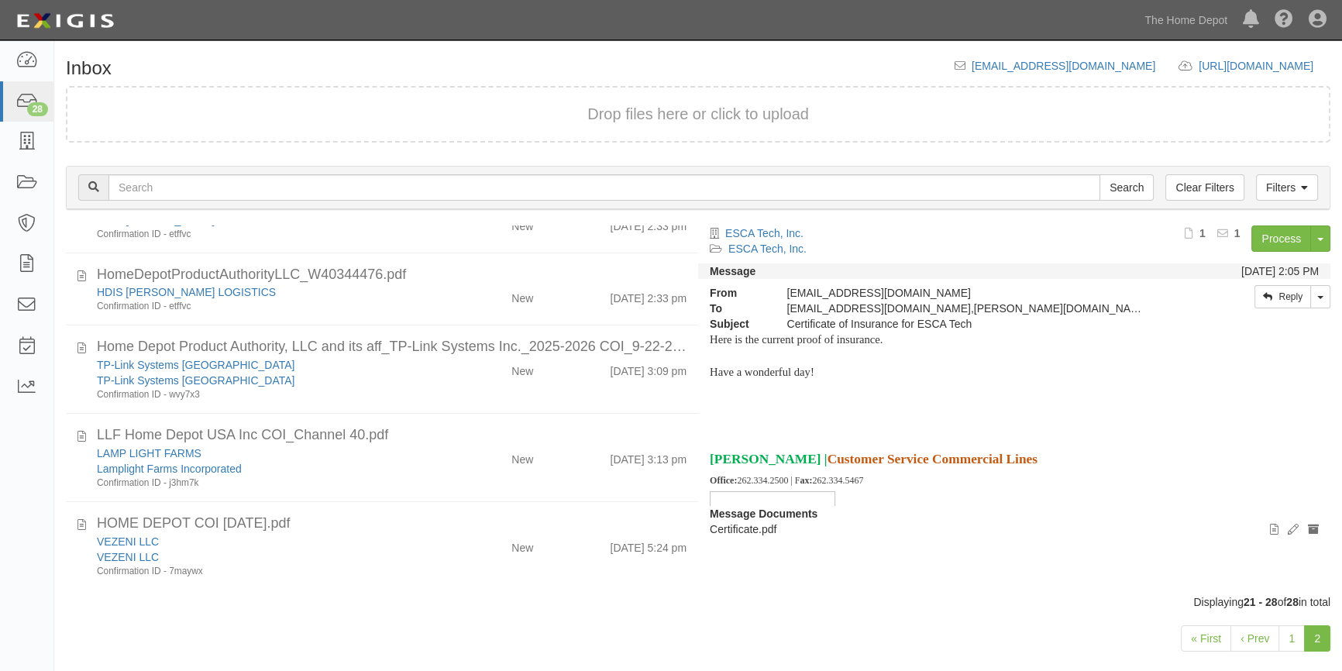
scroll to position [279, 0]
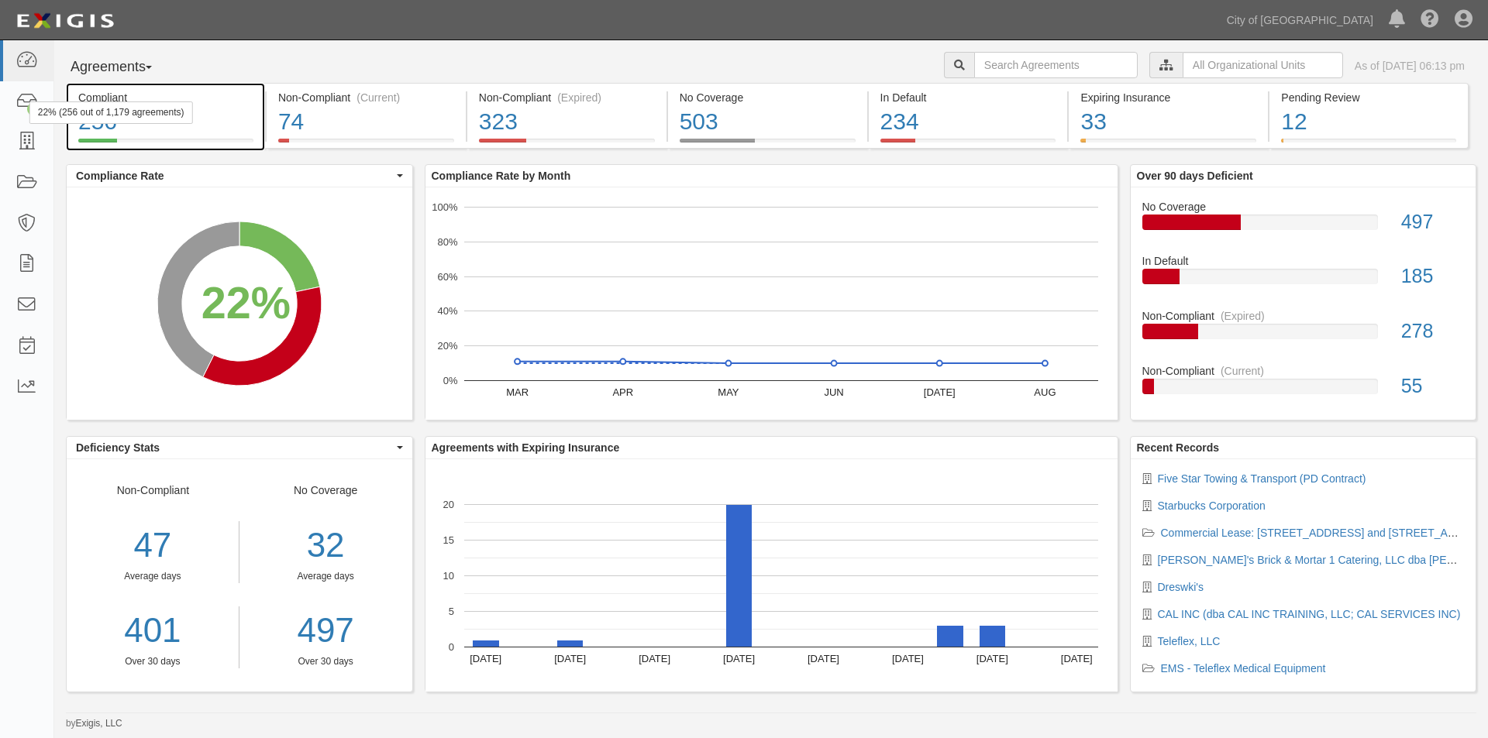
click at [29, 104] on div "22% (256 out of 1,179 agreements)" at bounding box center [111, 113] width 164 height 22
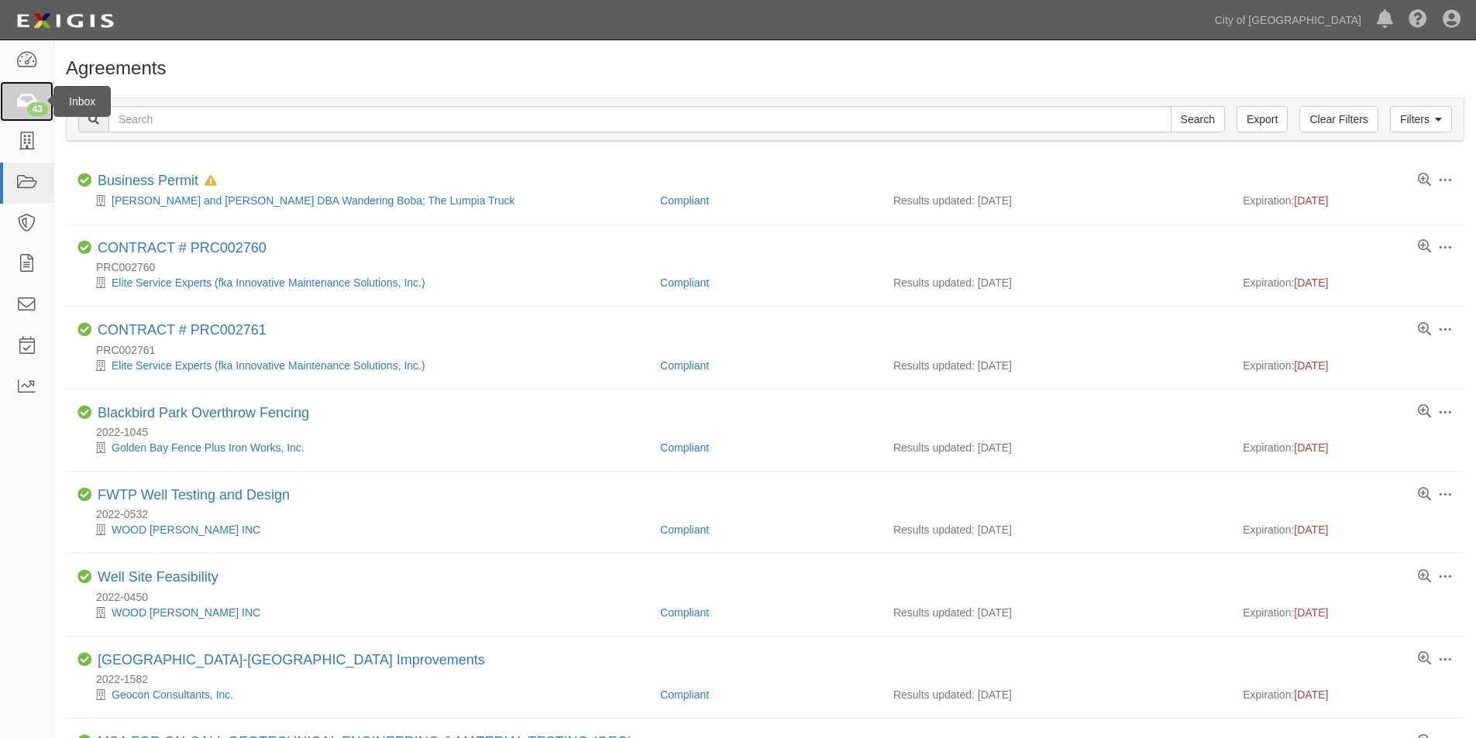
click at [31, 119] on link "43" at bounding box center [26, 101] width 53 height 41
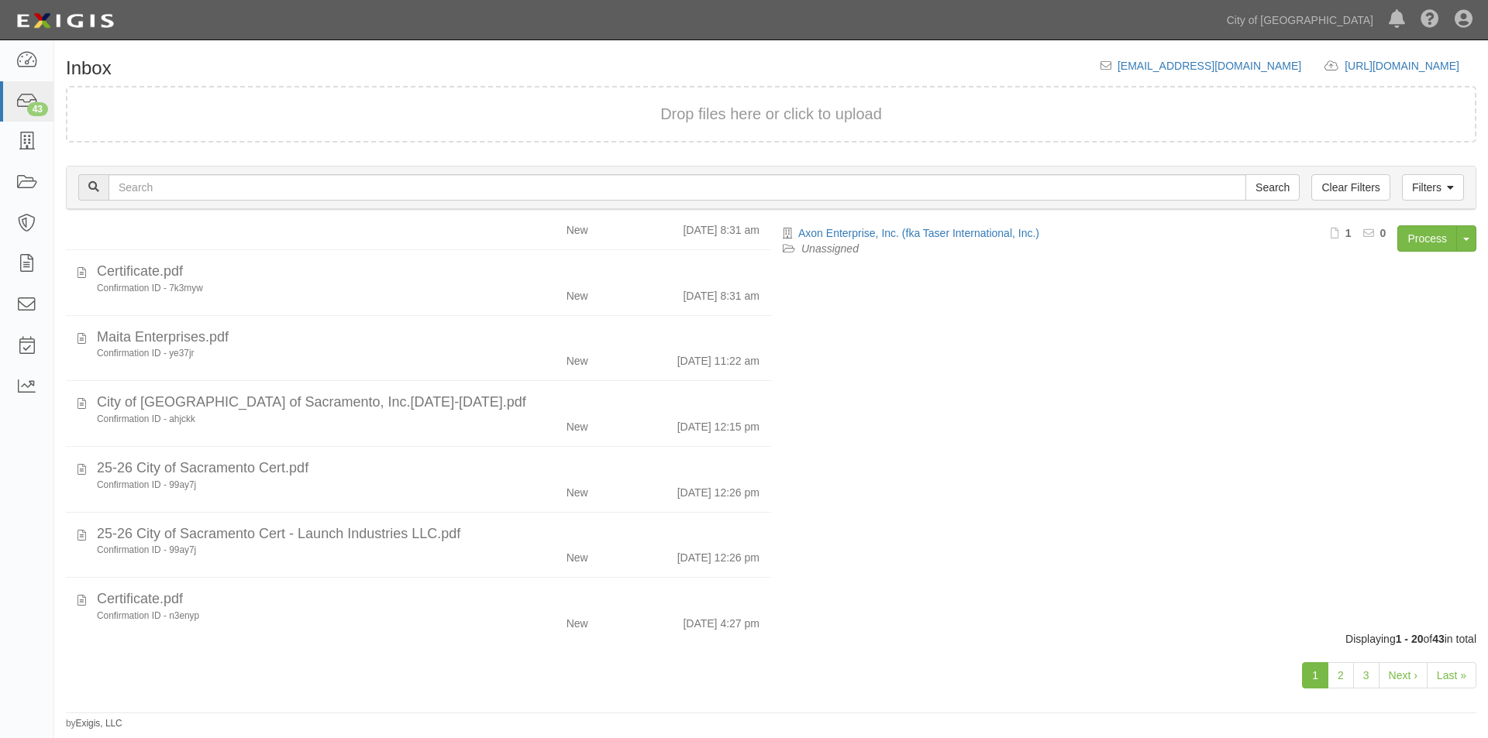
scroll to position [936, 0]
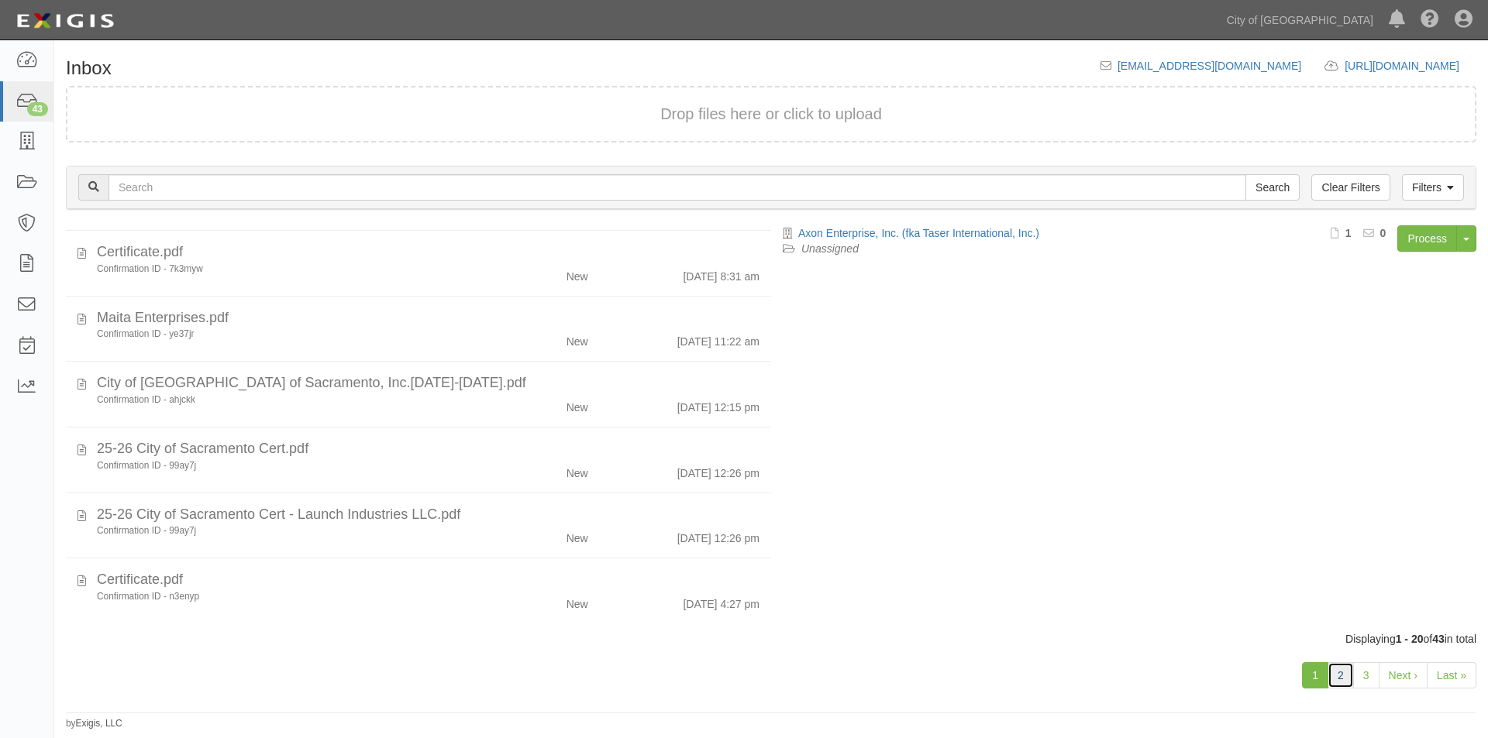
click at [1338, 680] on link "2" at bounding box center [1340, 676] width 26 height 26
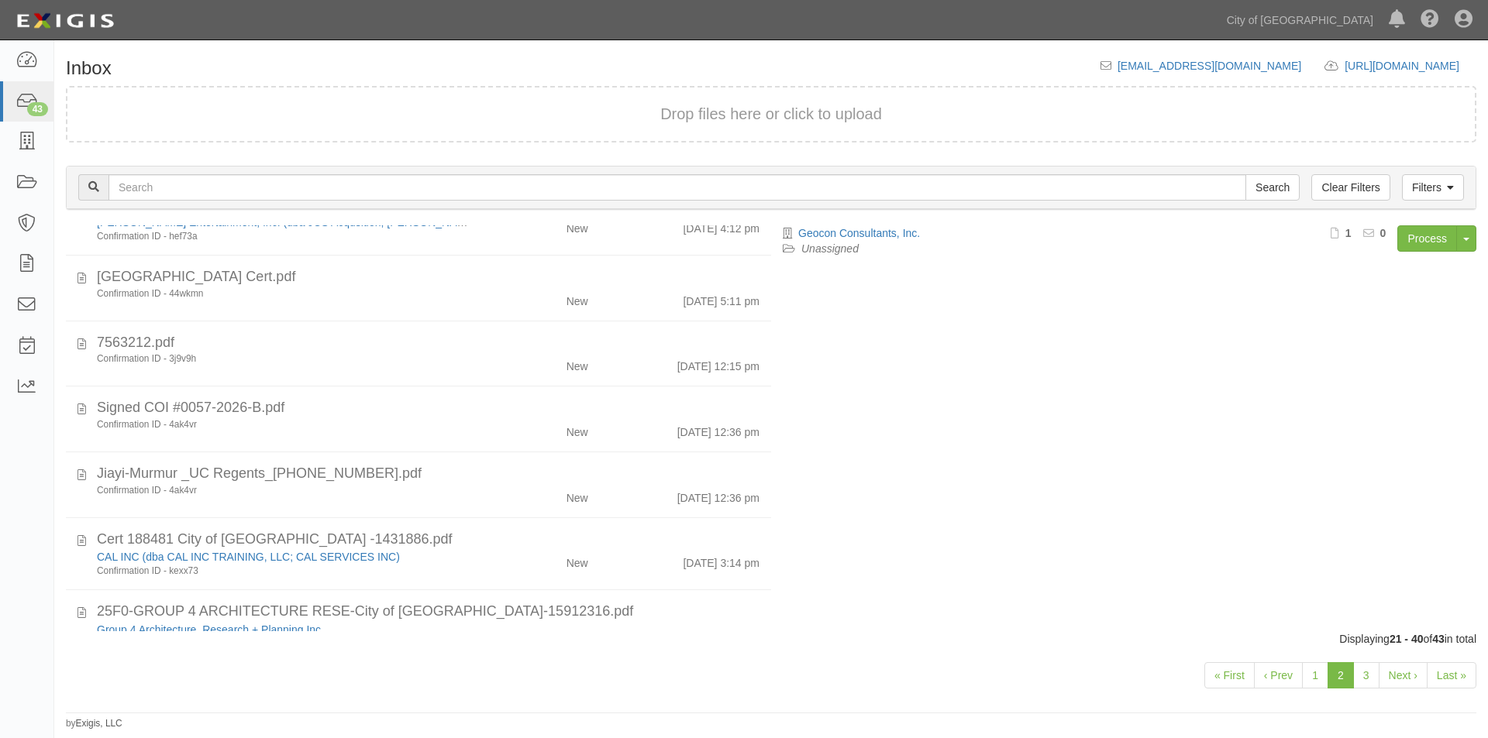
scroll to position [944, 0]
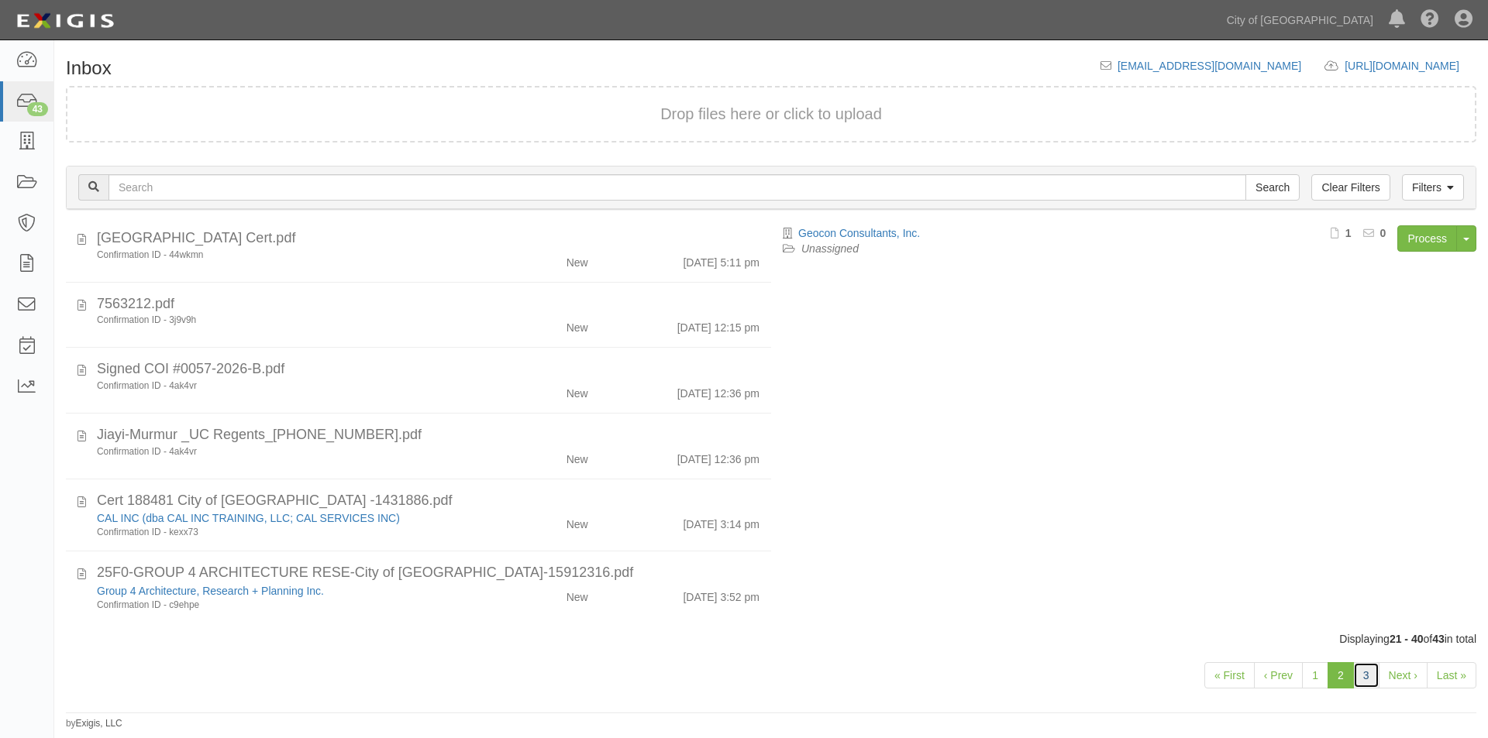
click at [1368, 677] on link "3" at bounding box center [1366, 676] width 26 height 26
